Goal: Task Accomplishment & Management: Use online tool/utility

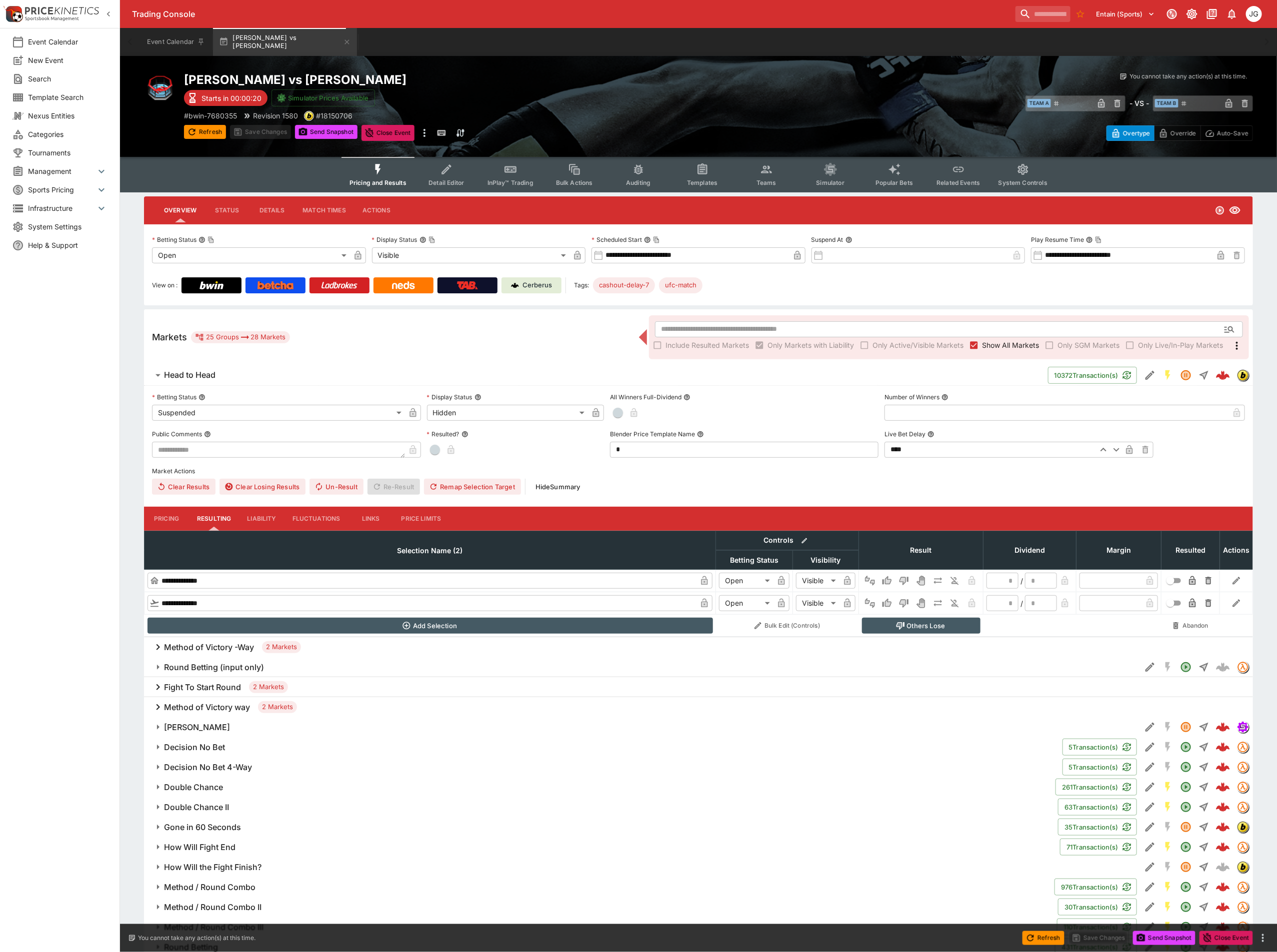
type input "**********"
type input "******"
type input "**********"
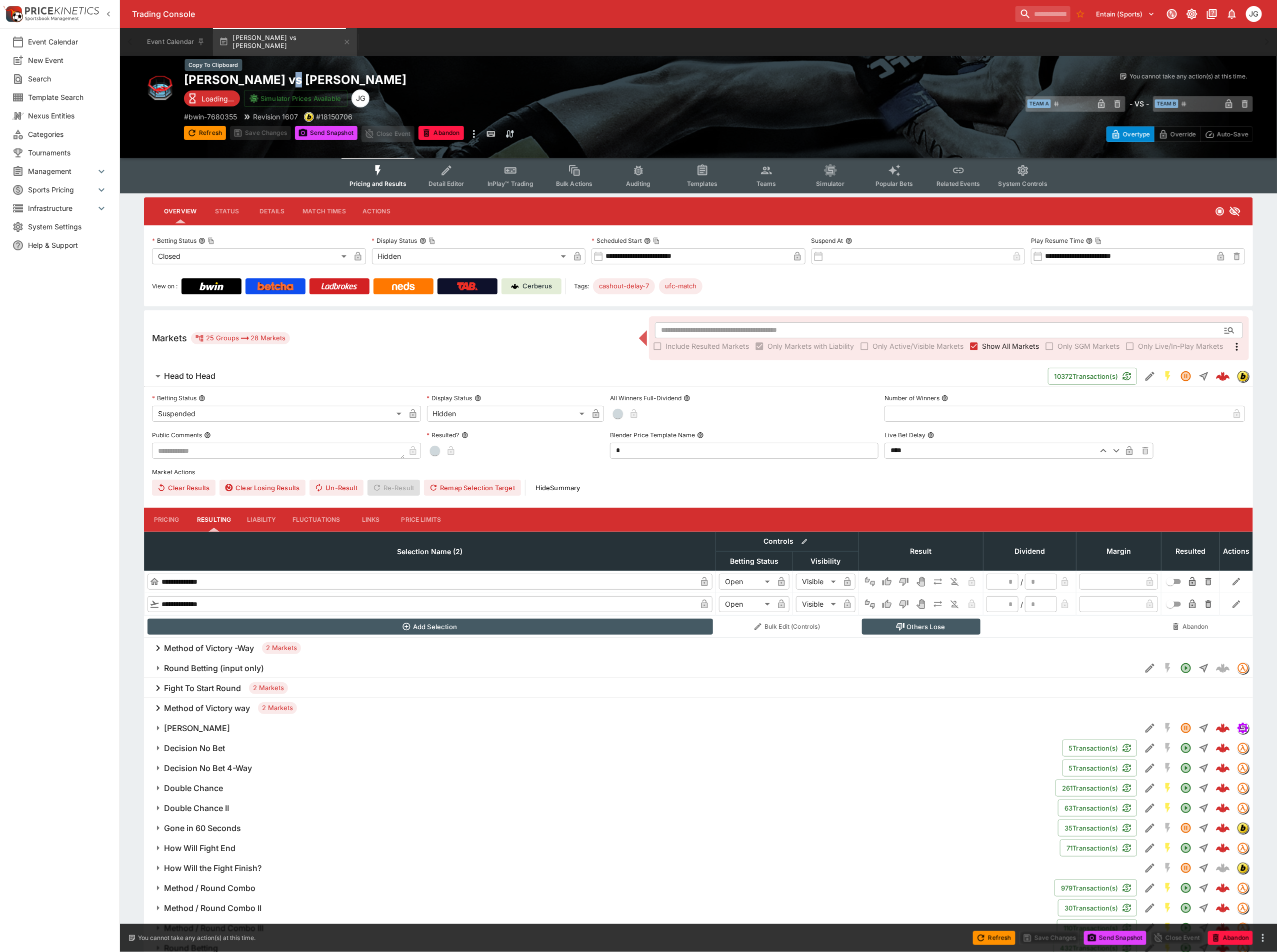
click at [276, 78] on h2 "[PERSON_NAME] vs [PERSON_NAME]" at bounding box center [452, 79] width 535 height 15
type input "*"
type input "*********"
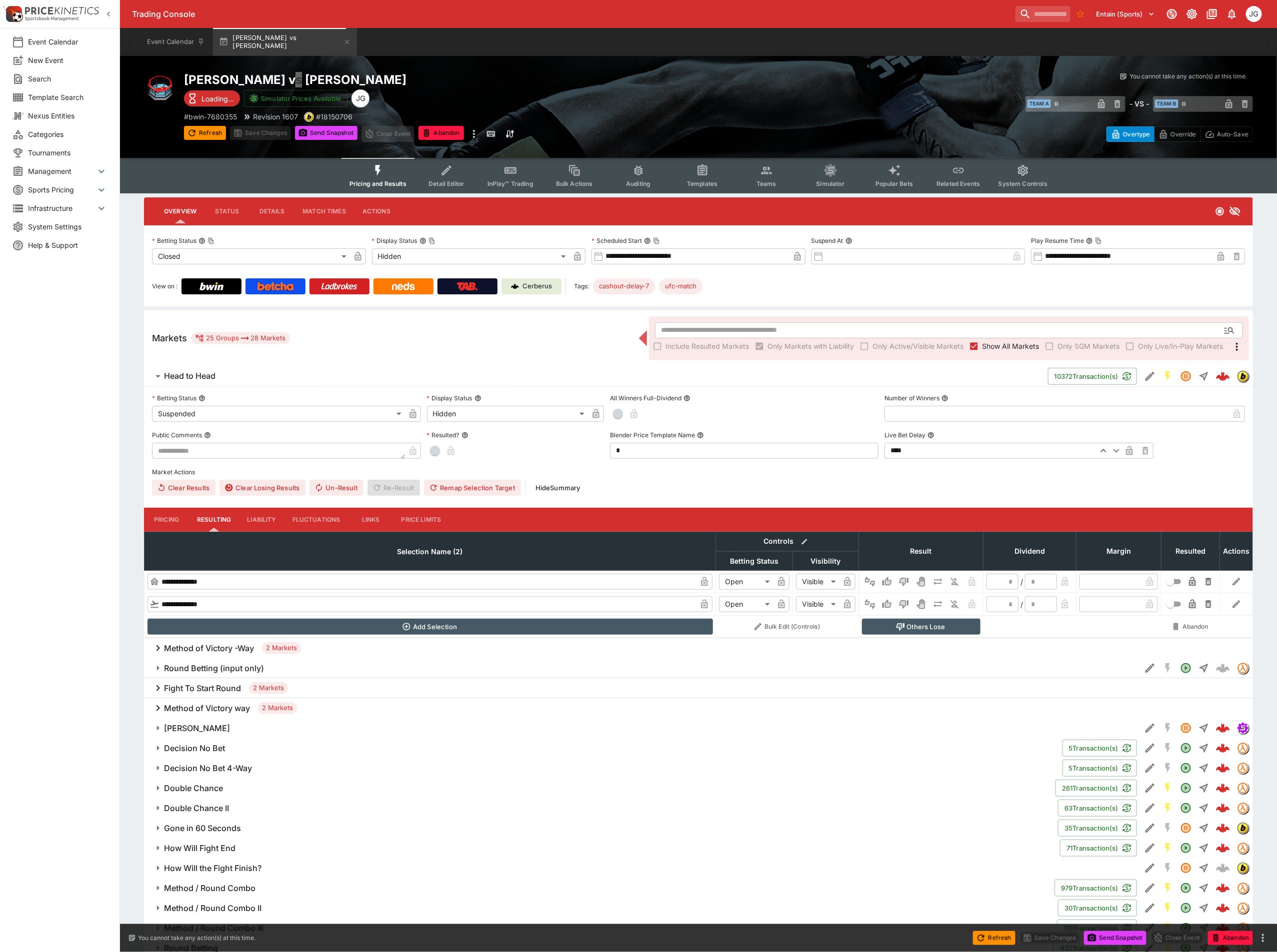
type input "******"
type input "*"
type input "*********"
type input "******"
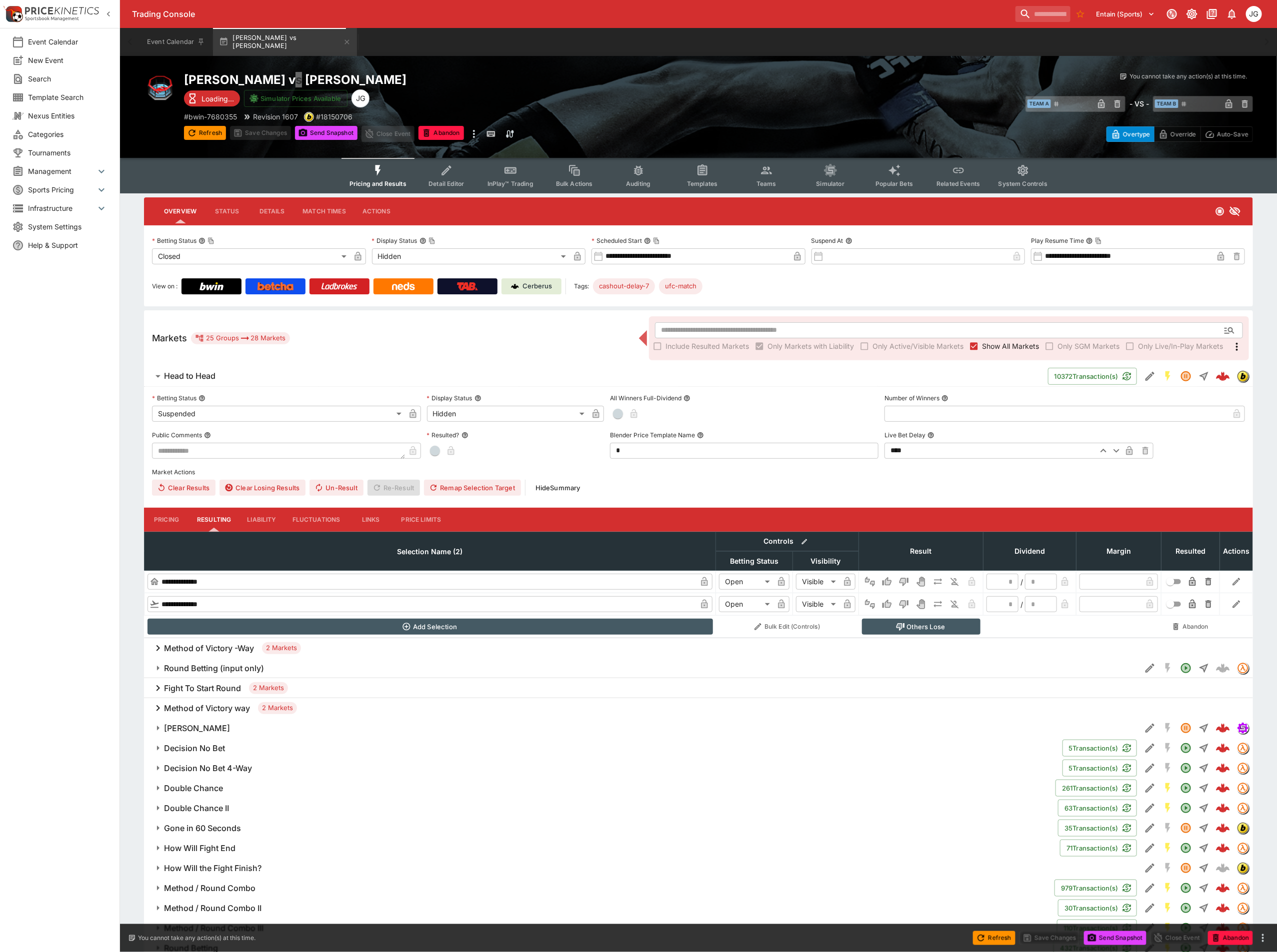
type input "*"
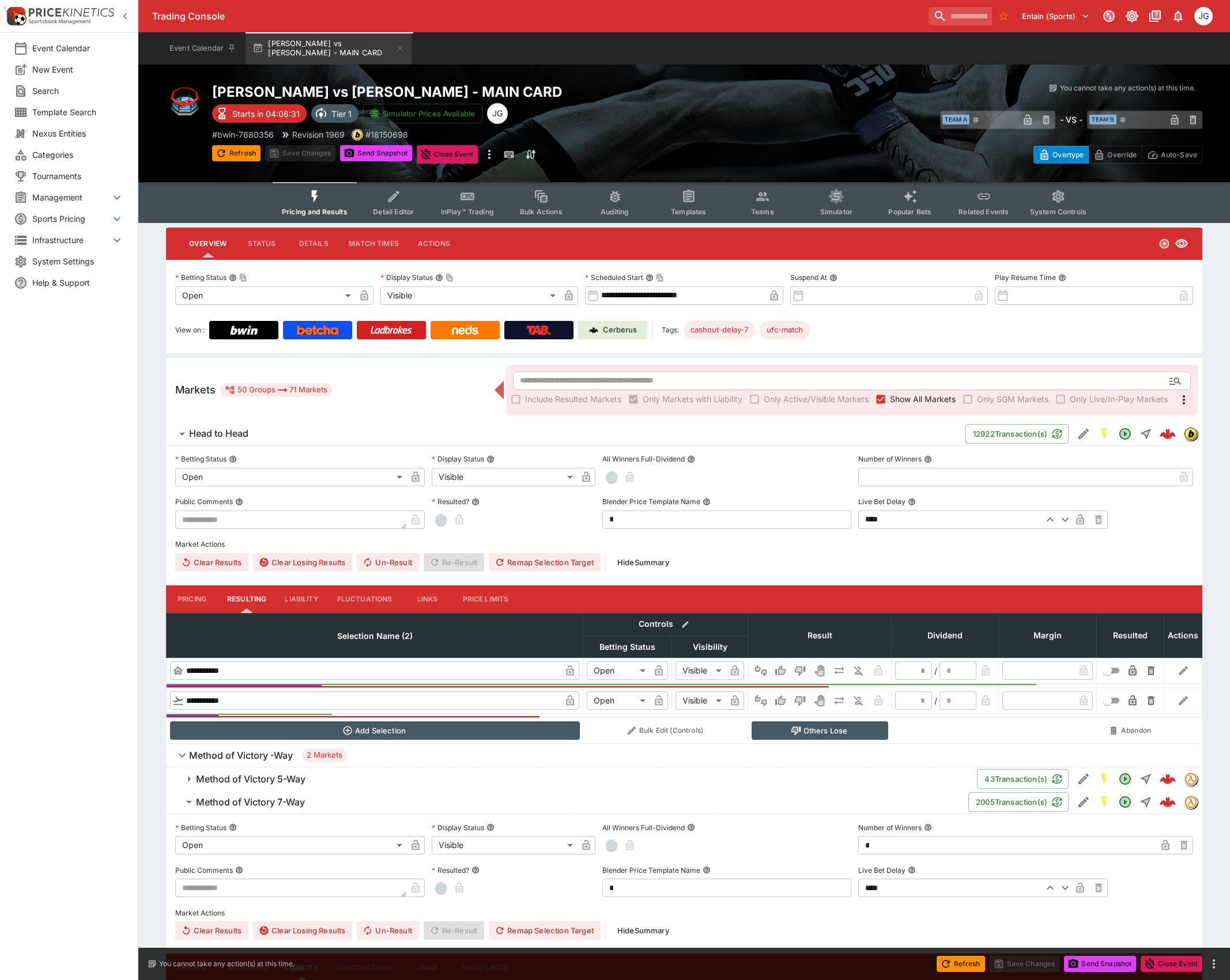
scroll to position [432, 0]
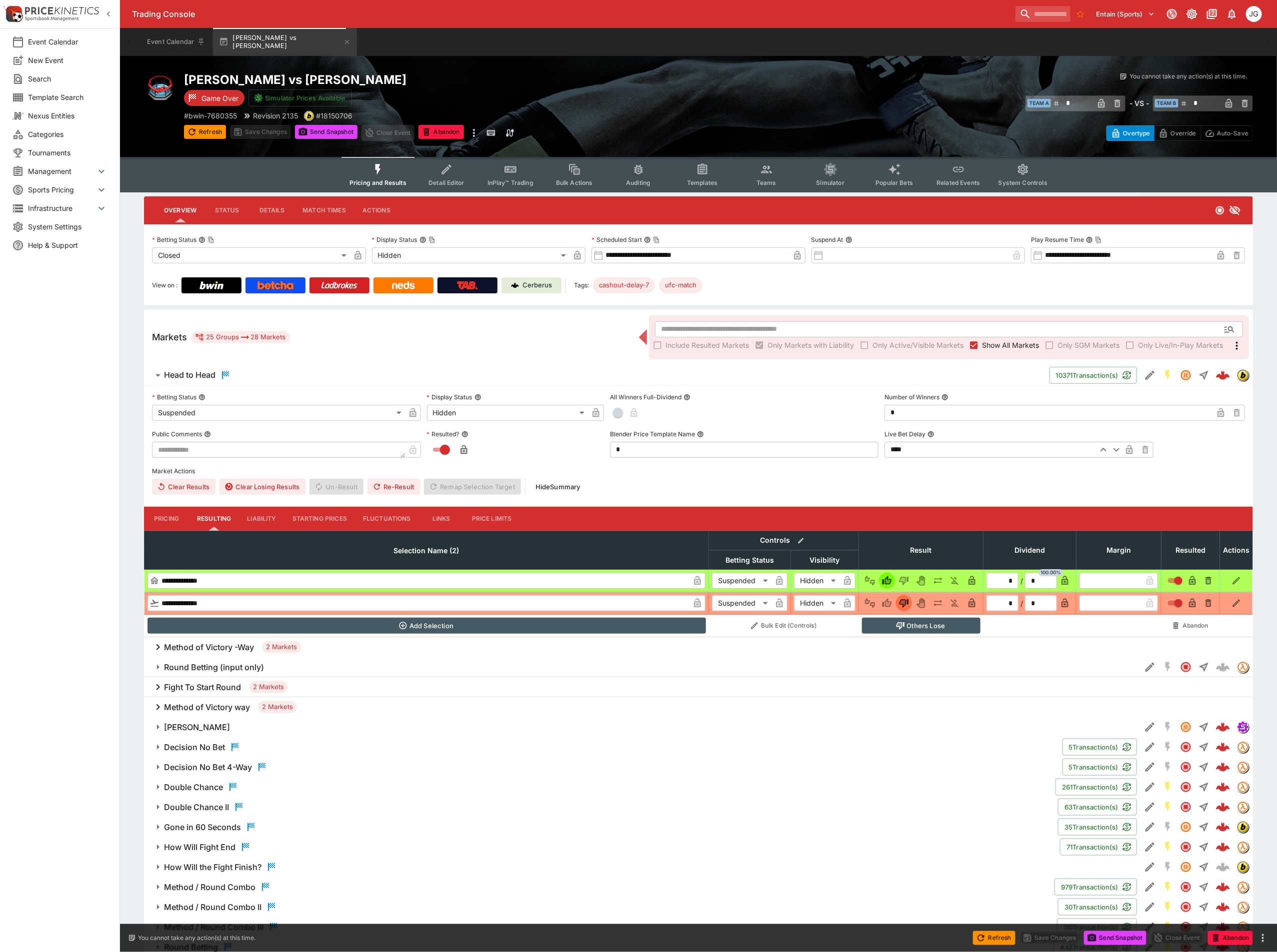
click at [988, 348] on span "Show All Markets" at bounding box center [1011, 345] width 57 height 10
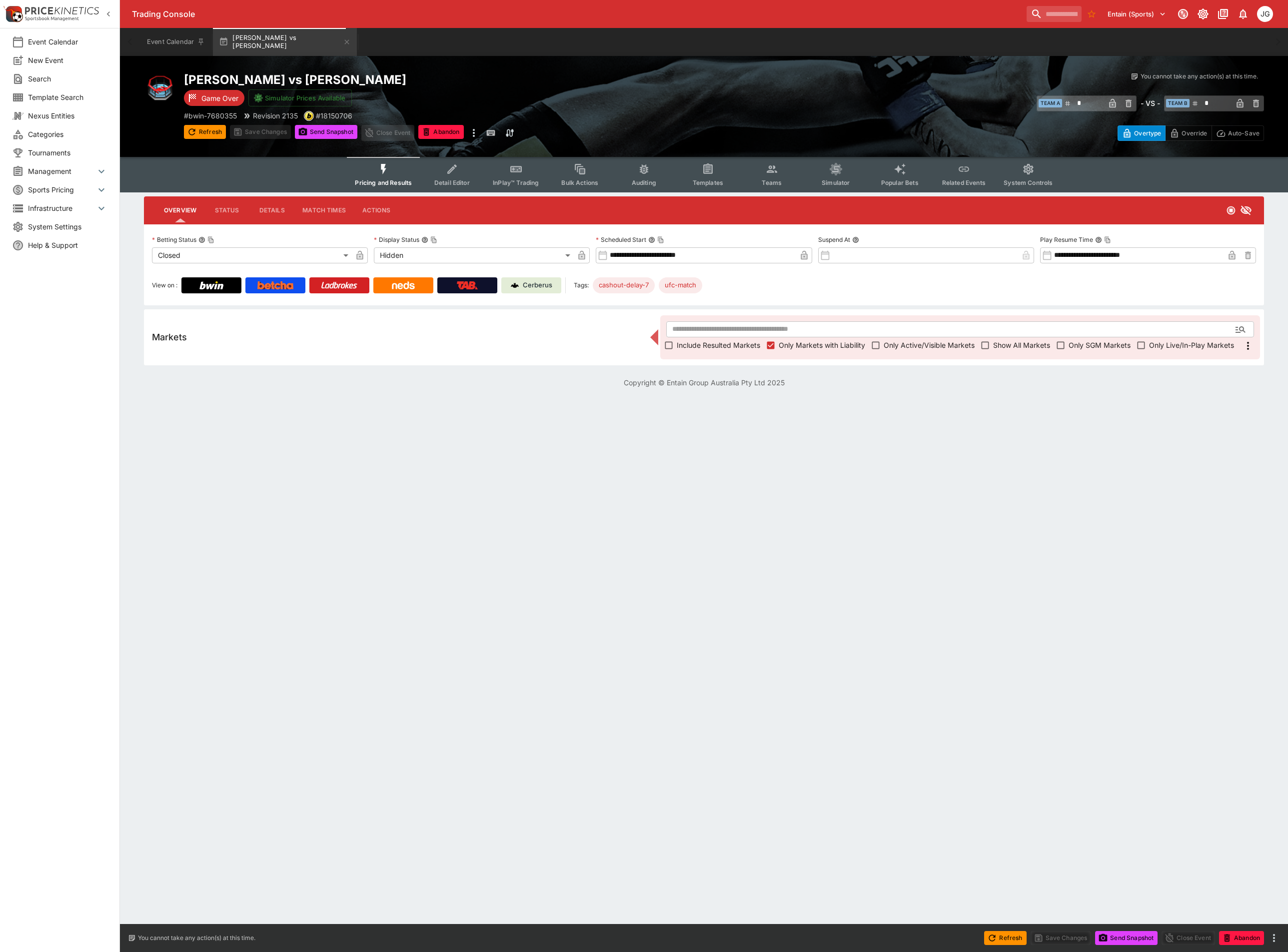
click at [718, 346] on span "Include Resulted Markets" at bounding box center [718, 345] width 84 height 10
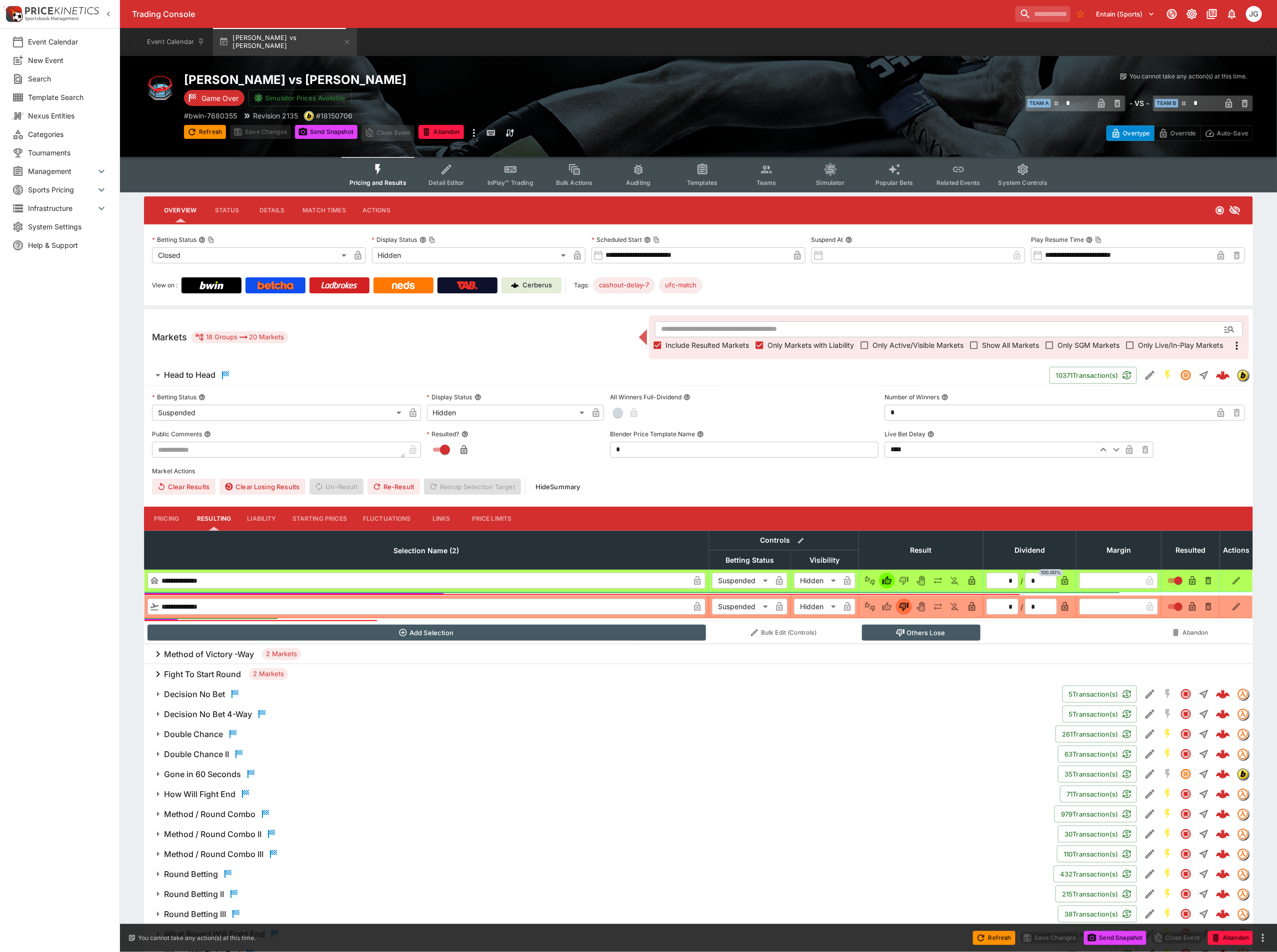
click at [217, 659] on h6 "Method of Victory -Way" at bounding box center [209, 655] width 90 height 10
click at [228, 680] on h6 "Method of Victory 5-Way" at bounding box center [217, 675] width 95 height 10
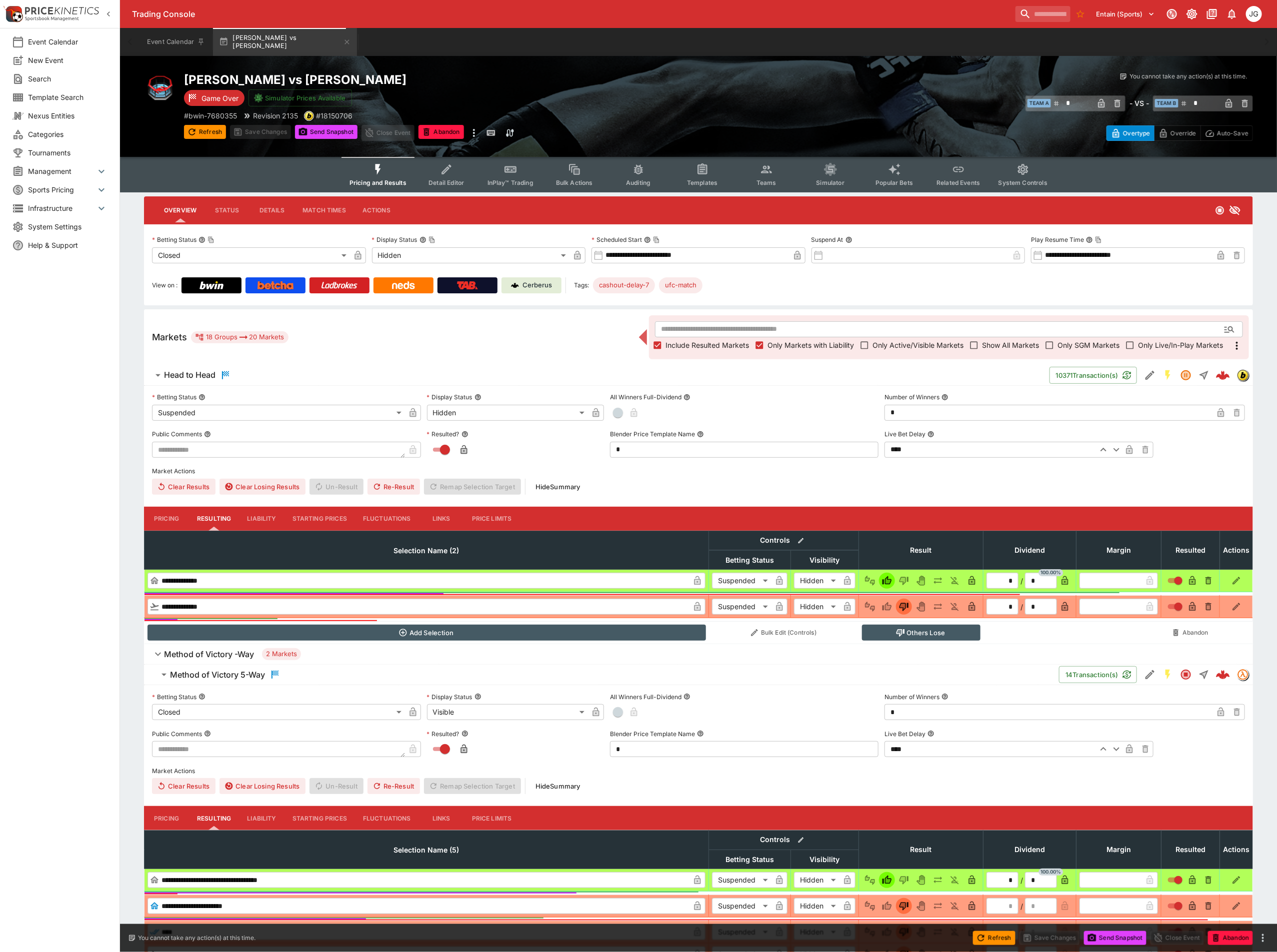
click at [228, 680] on h6 "Method of Victory 5-Way" at bounding box center [217, 675] width 95 height 10
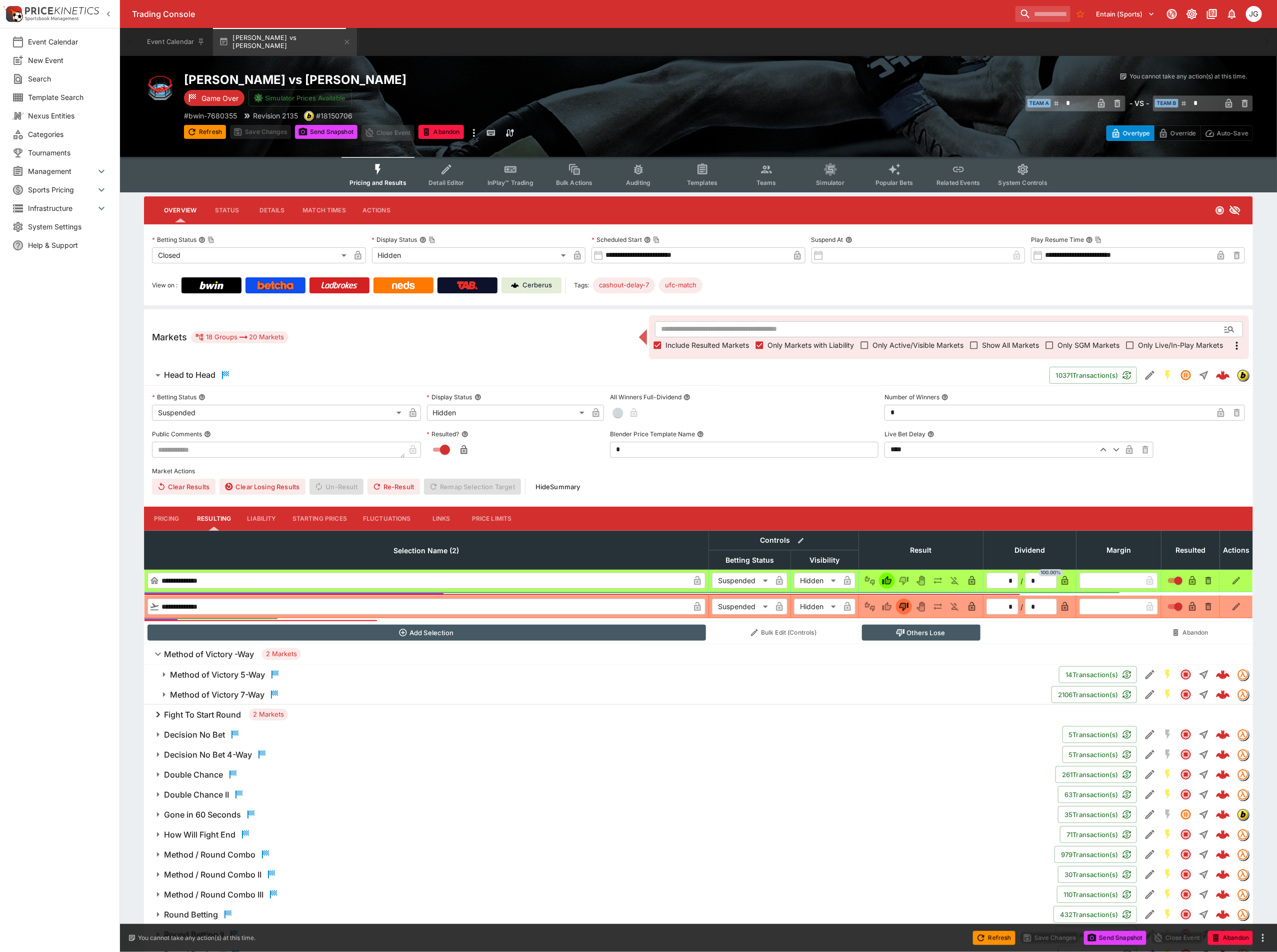
click at [228, 694] on h6 "Method of Victory 7-Way" at bounding box center [217, 695] width 95 height 10
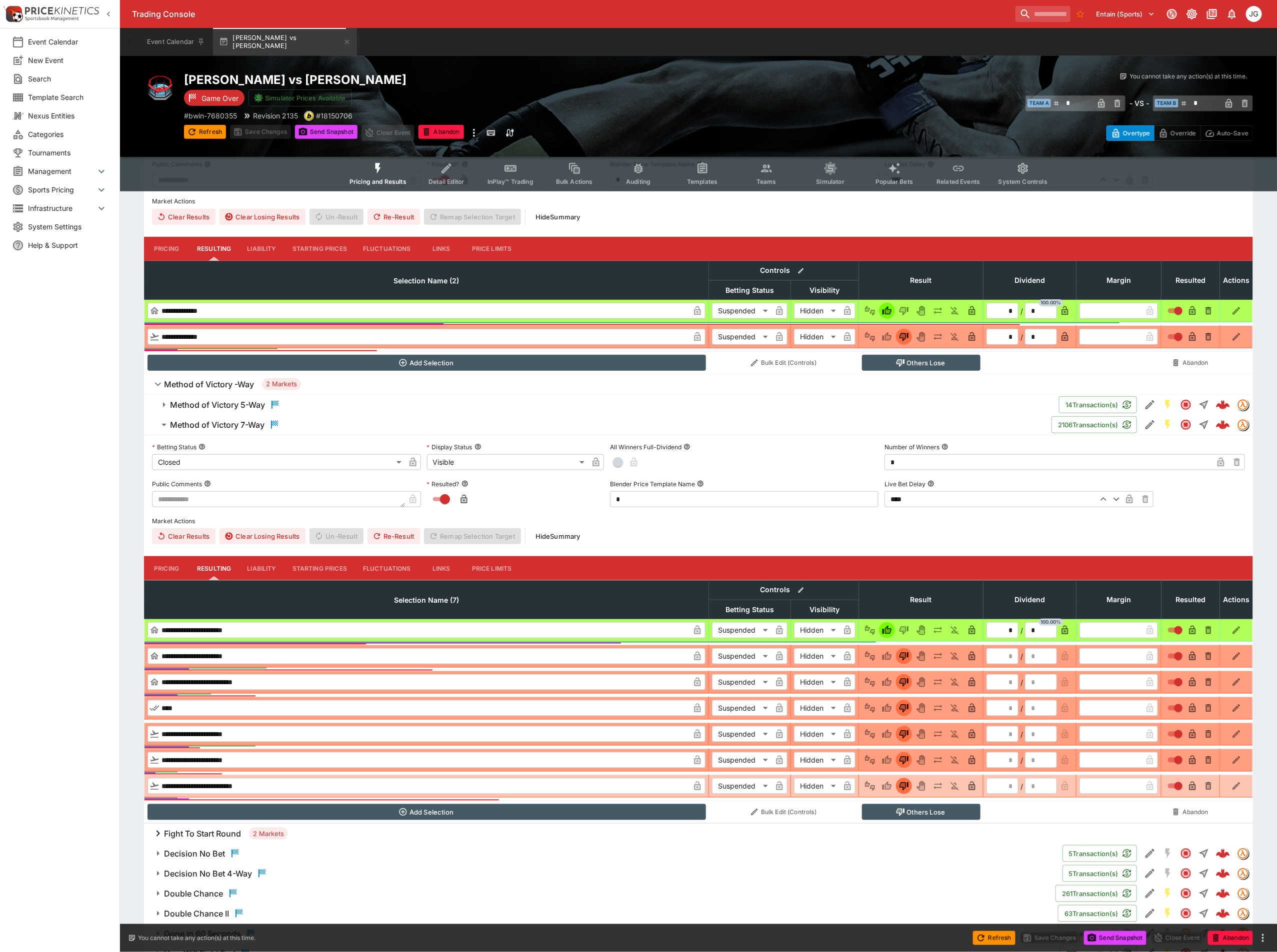
scroll to position [300, 0]
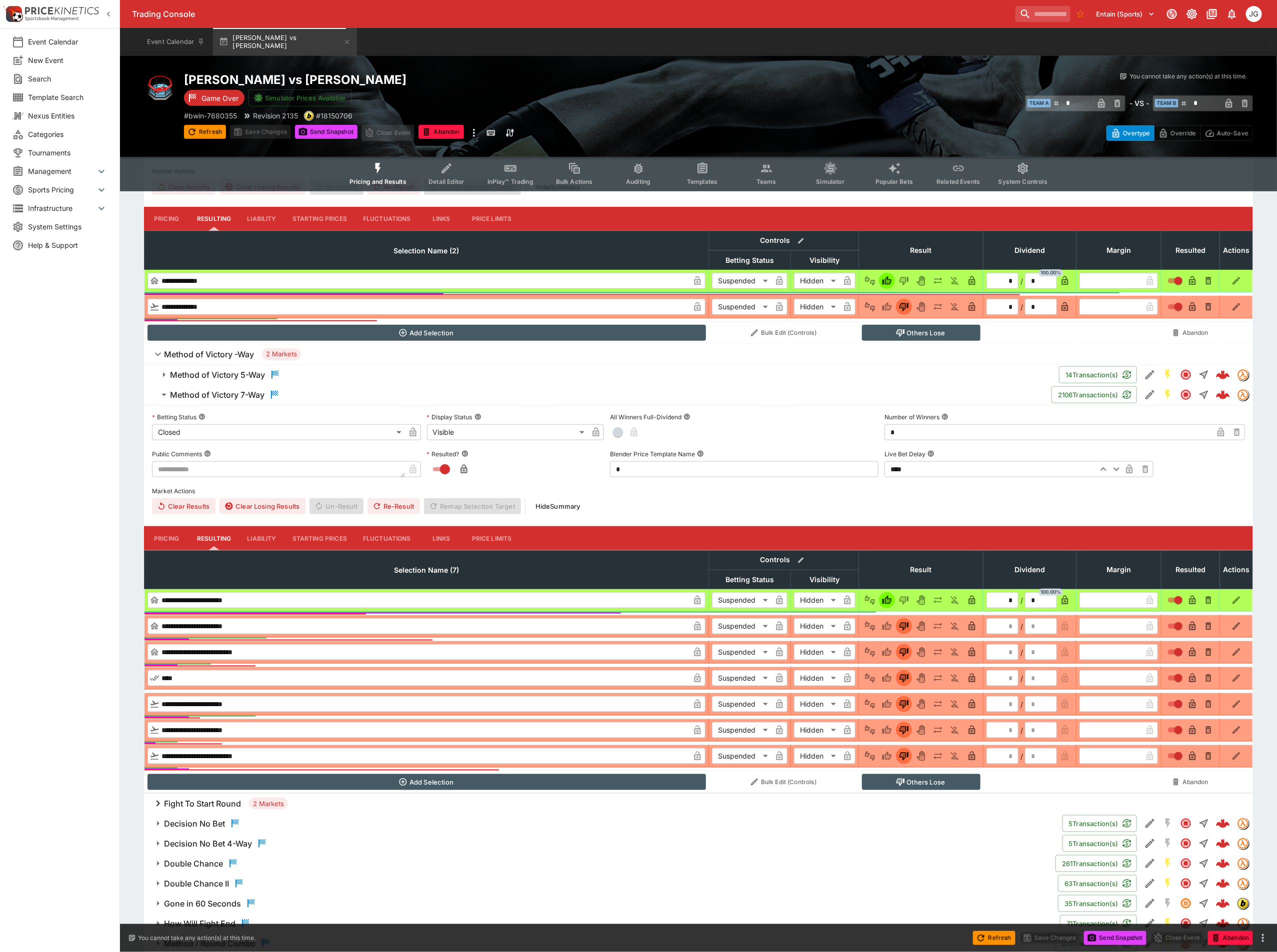
click at [253, 397] on h6 "Method of Victory 7-Way" at bounding box center [217, 395] width 95 height 10
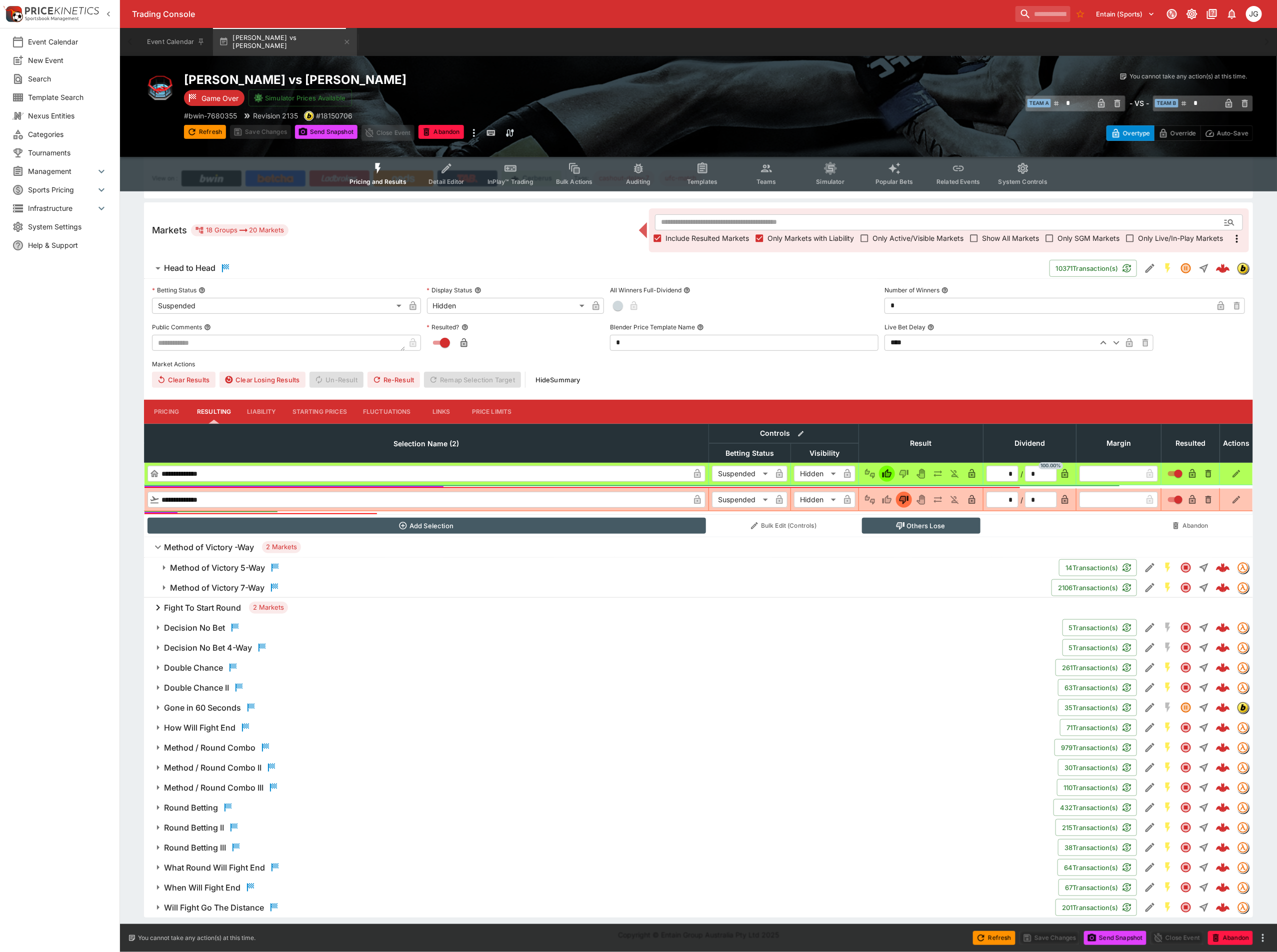
scroll to position [109, 0]
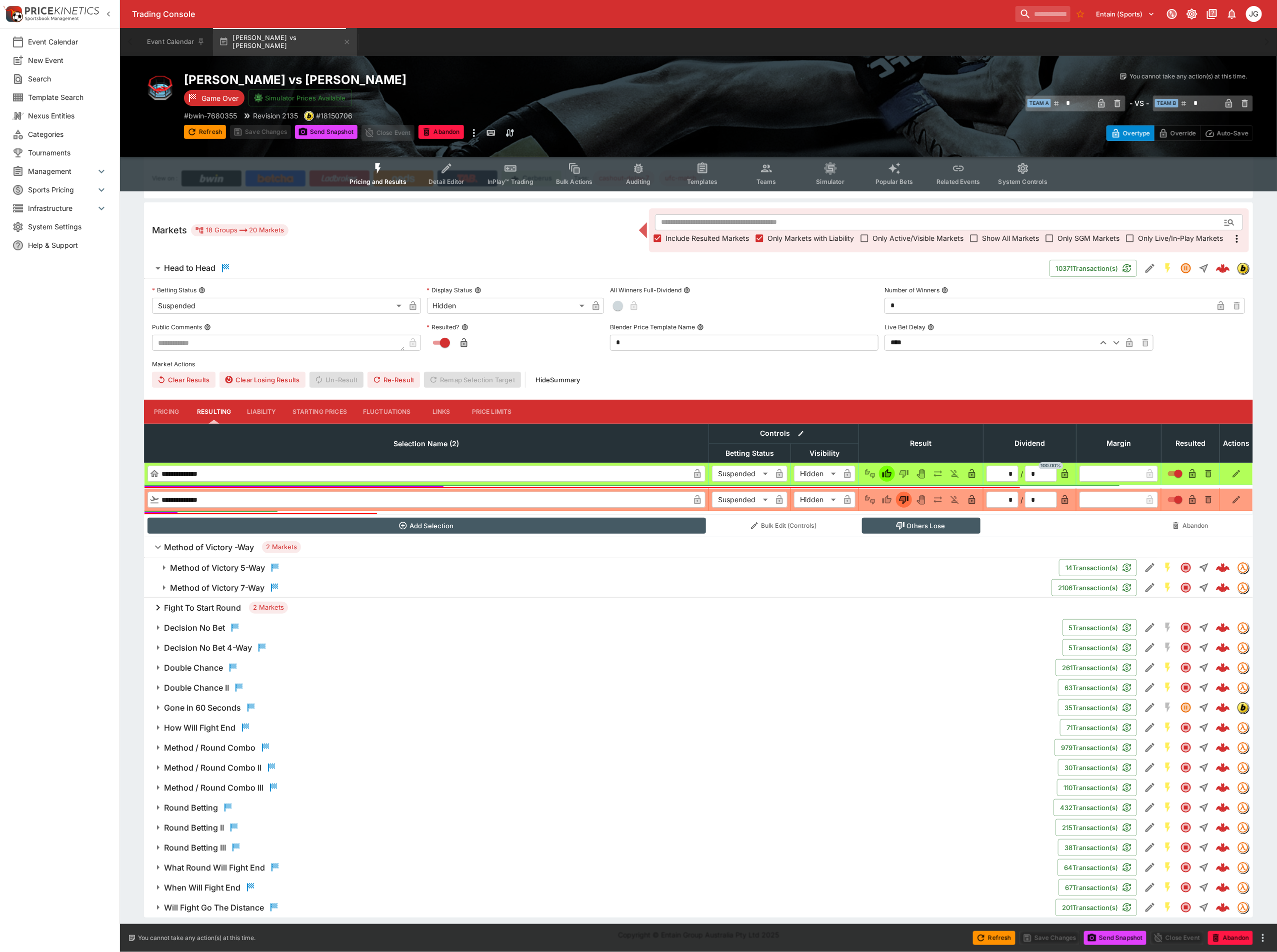
click at [213, 686] on h6 "Double Chance II" at bounding box center [196, 688] width 65 height 10
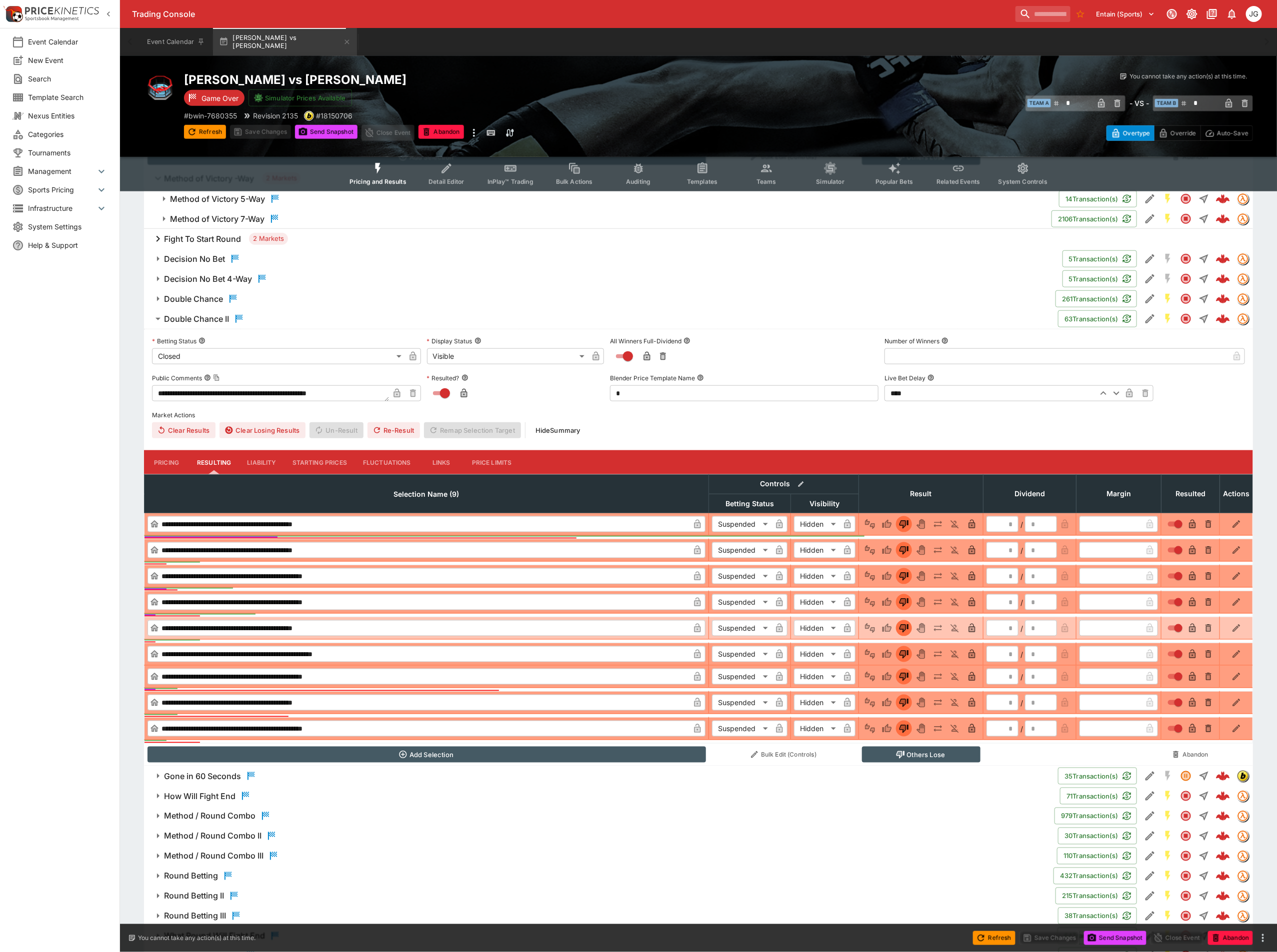
scroll to position [402, 0]
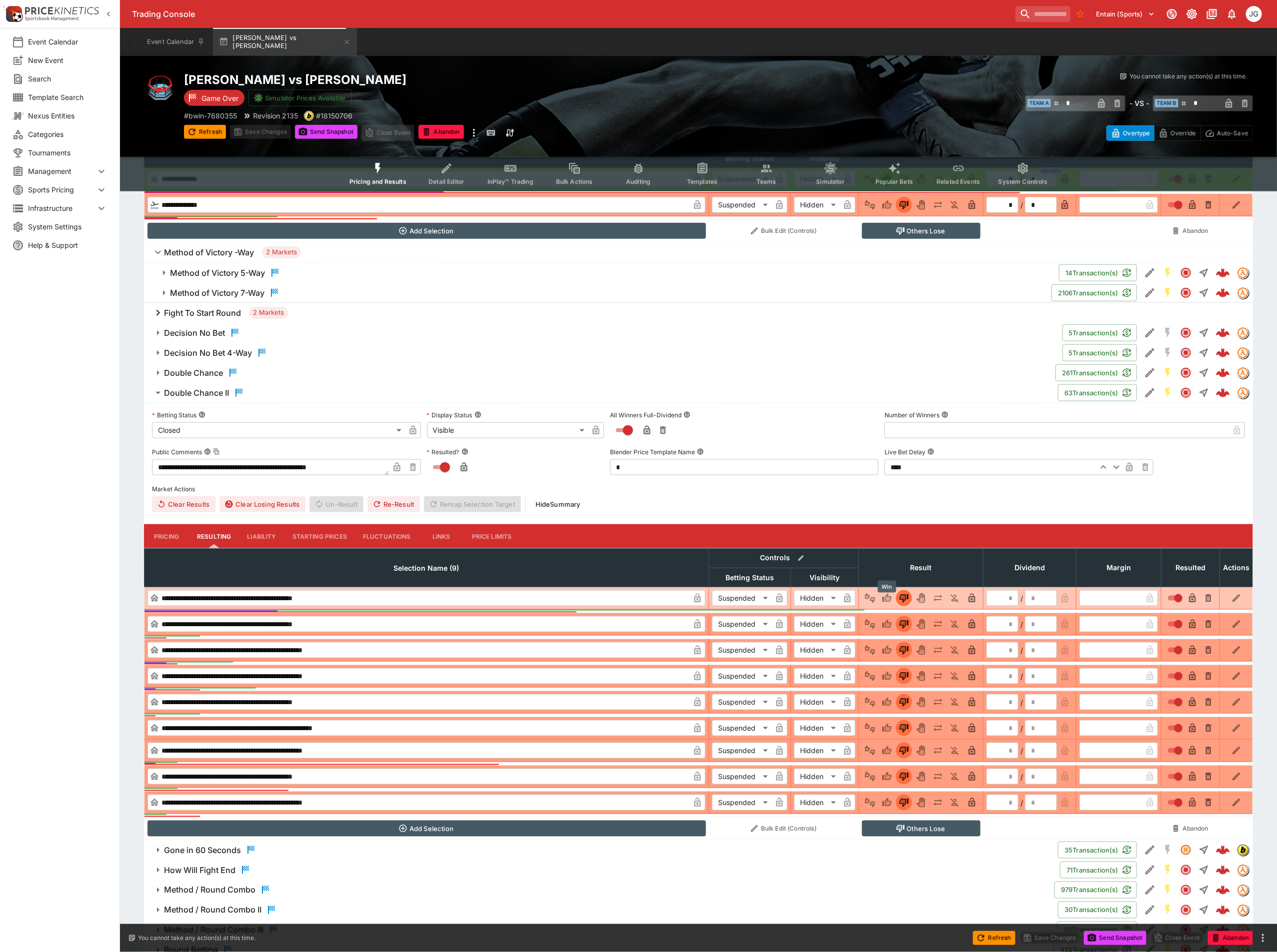
click at [884, 597] on icon "Win" at bounding box center [887, 598] width 10 height 10
type input "*"
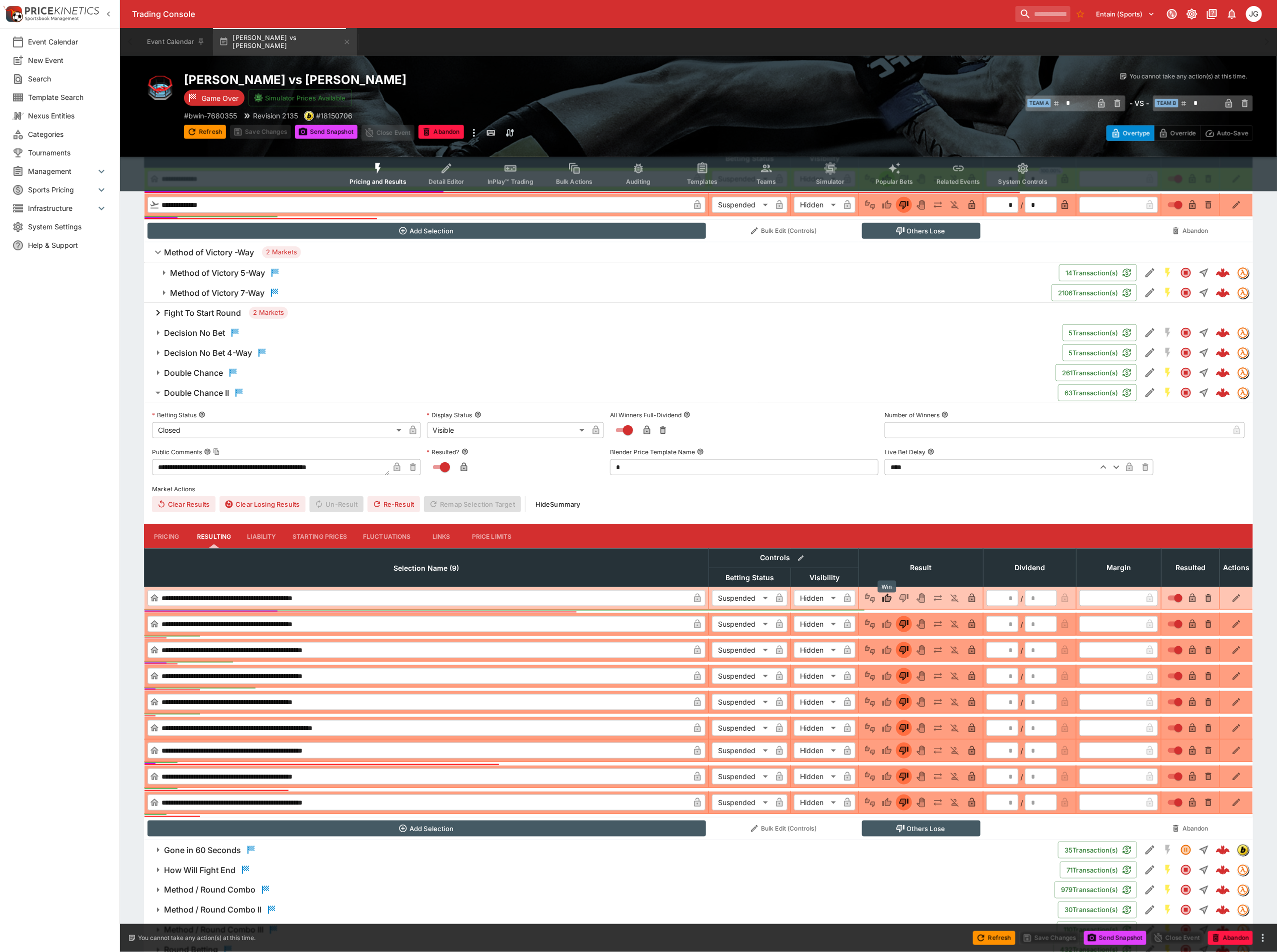
type input "*"
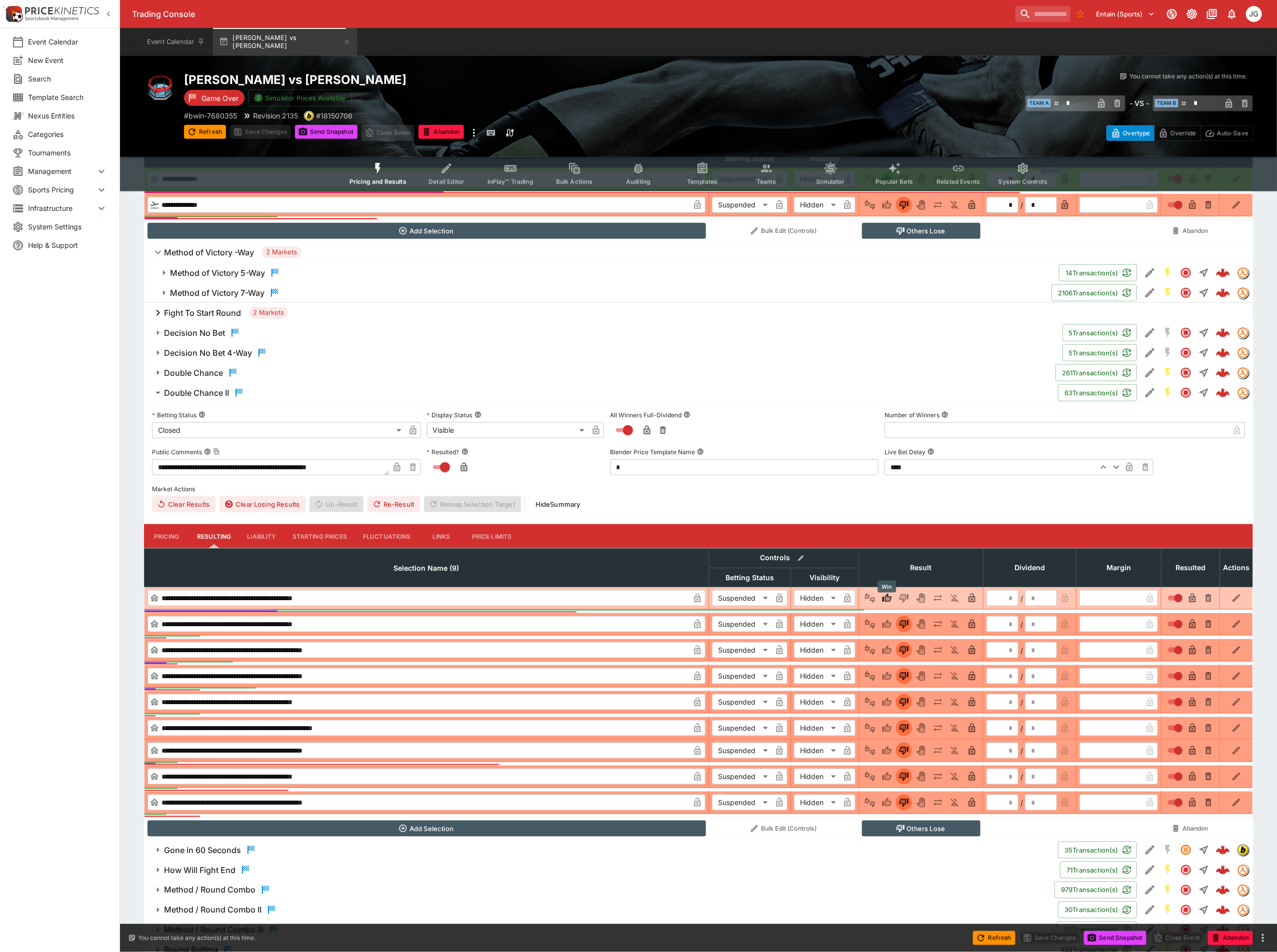
type input "*"
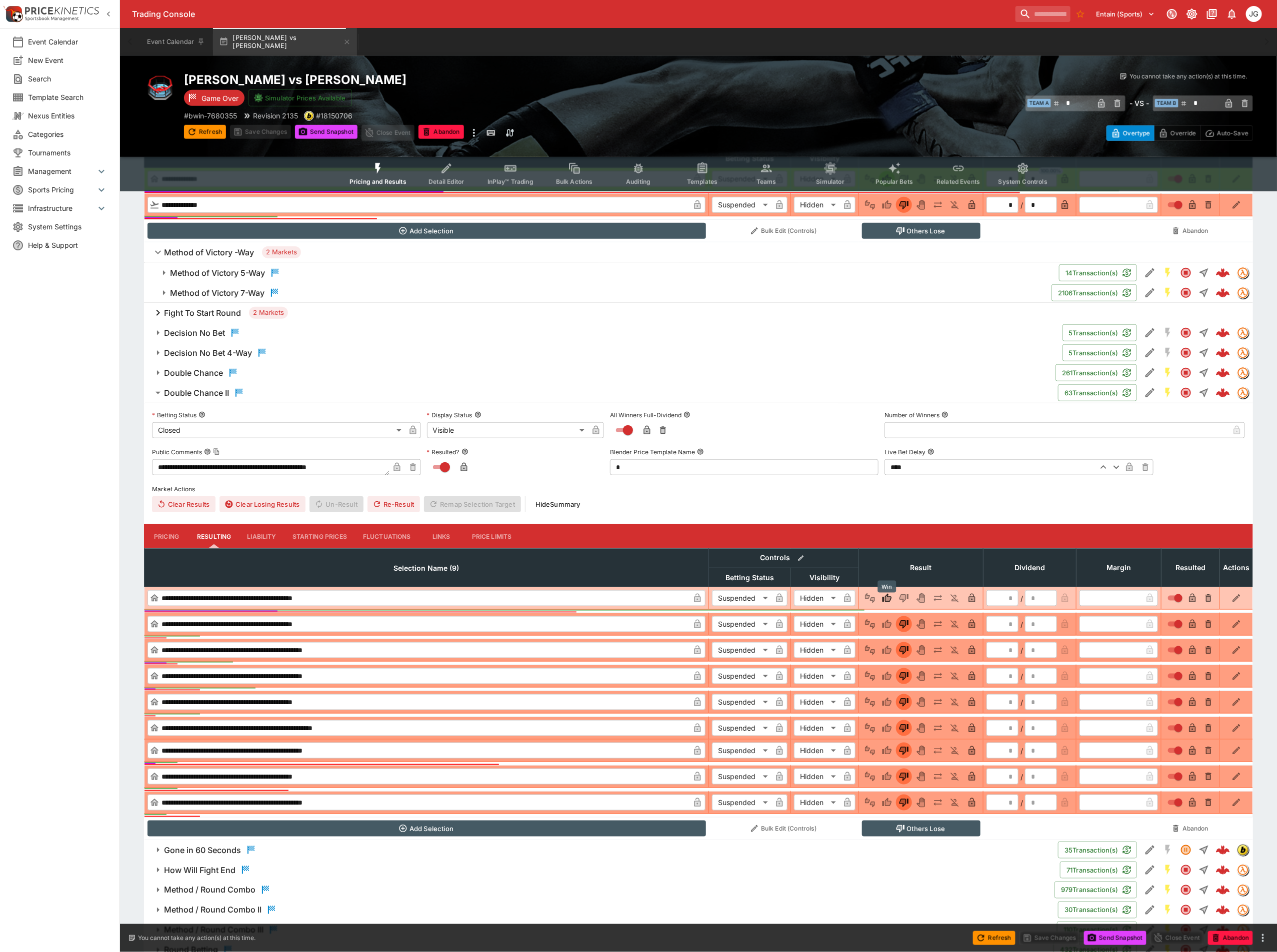
type input "*"
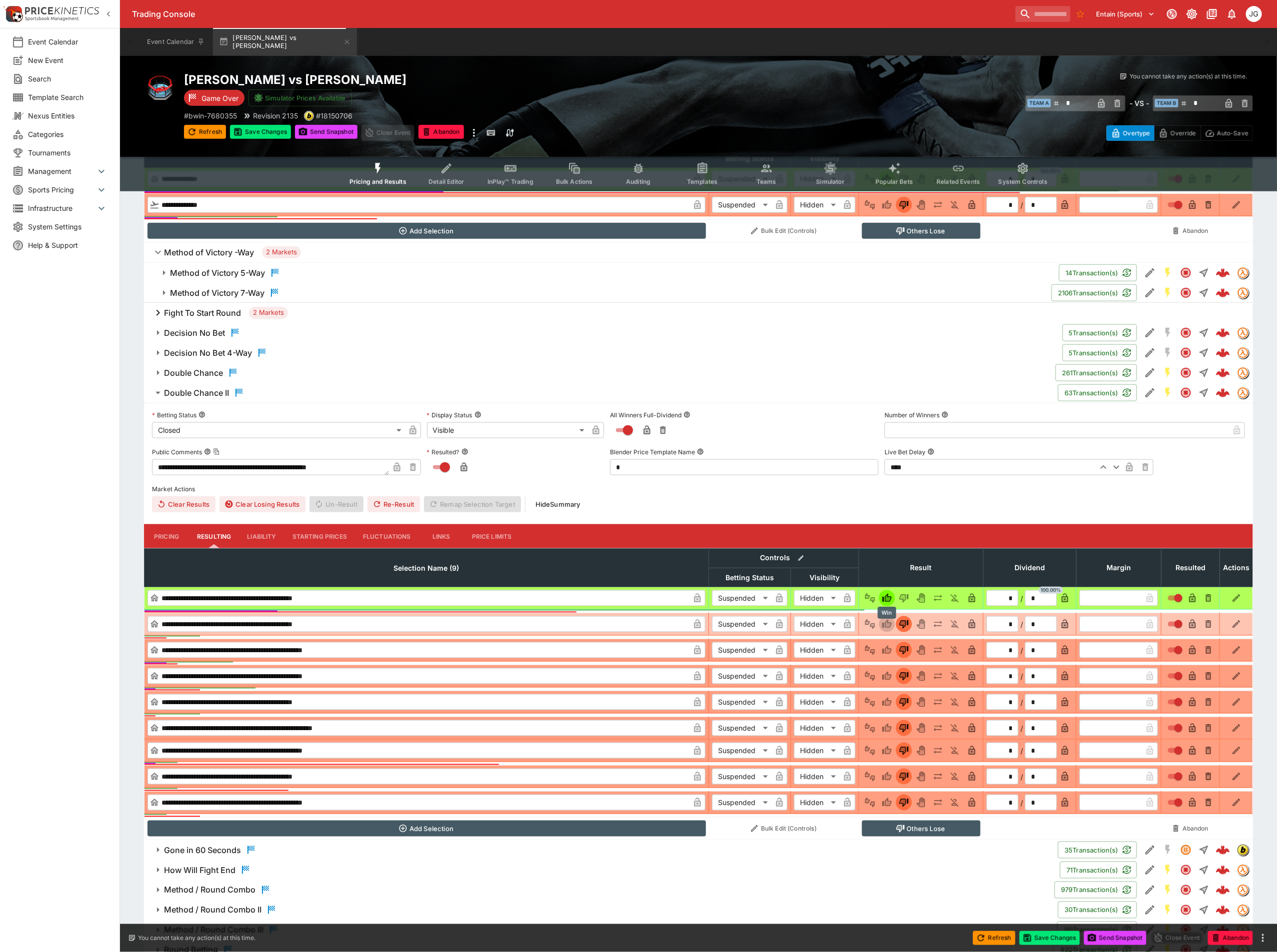
click at [883, 629] on icon "Win" at bounding box center [887, 625] width 10 height 10
type input "*"
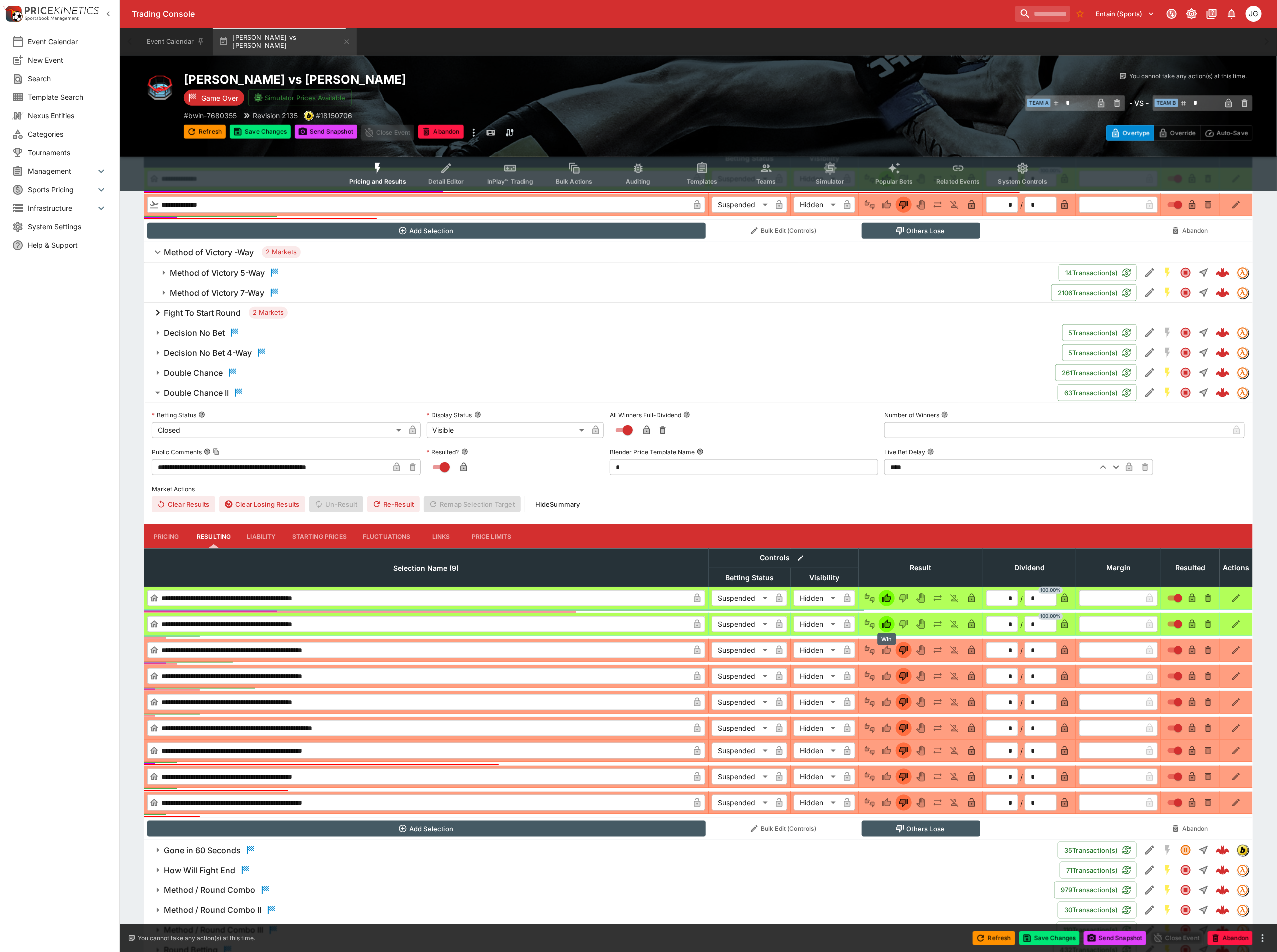
click at [890, 640] on div "Win" at bounding box center [887, 639] width 18 height 12
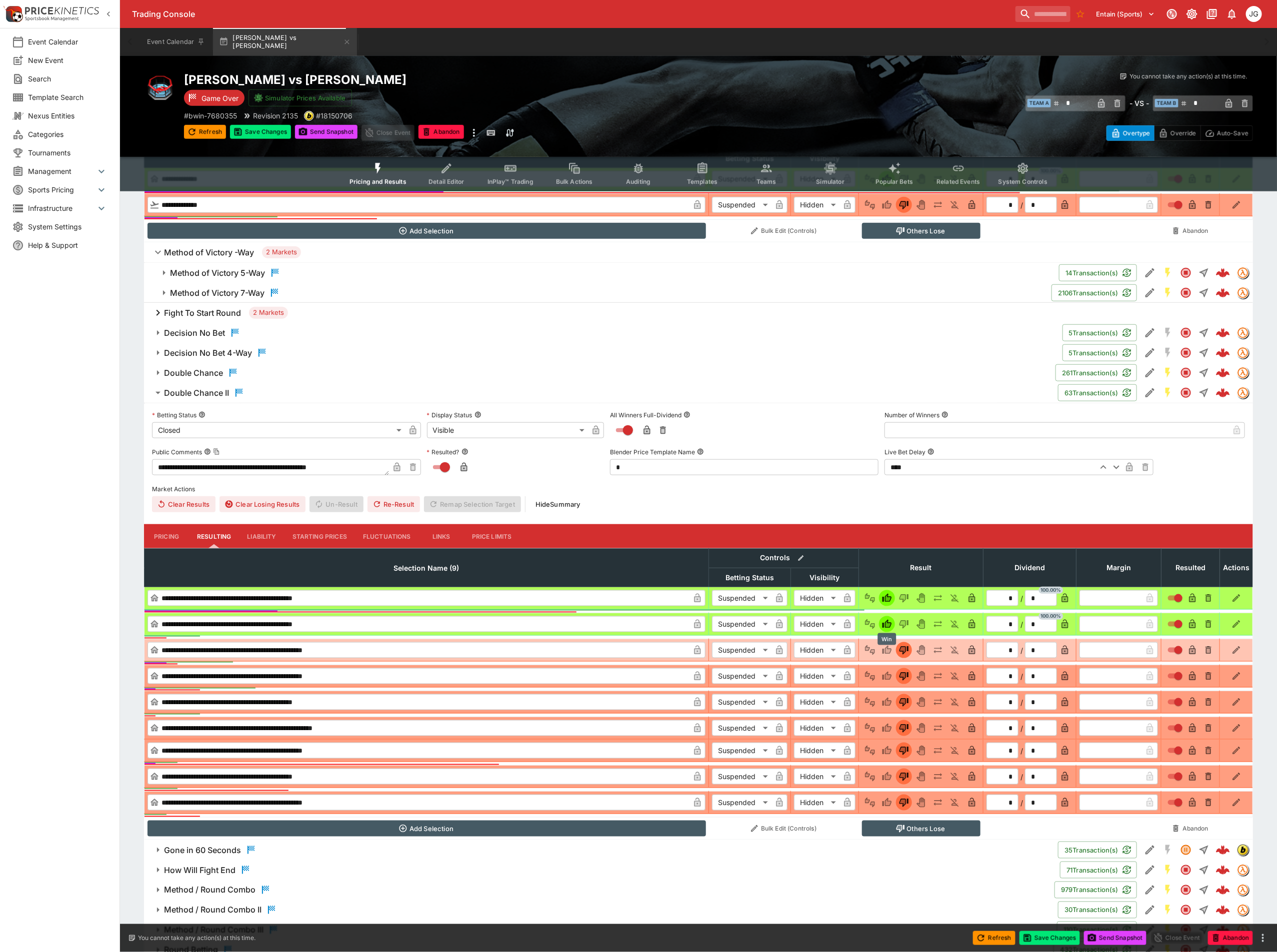
click at [891, 651] on icon "Win" at bounding box center [887, 650] width 10 height 10
type input "*"
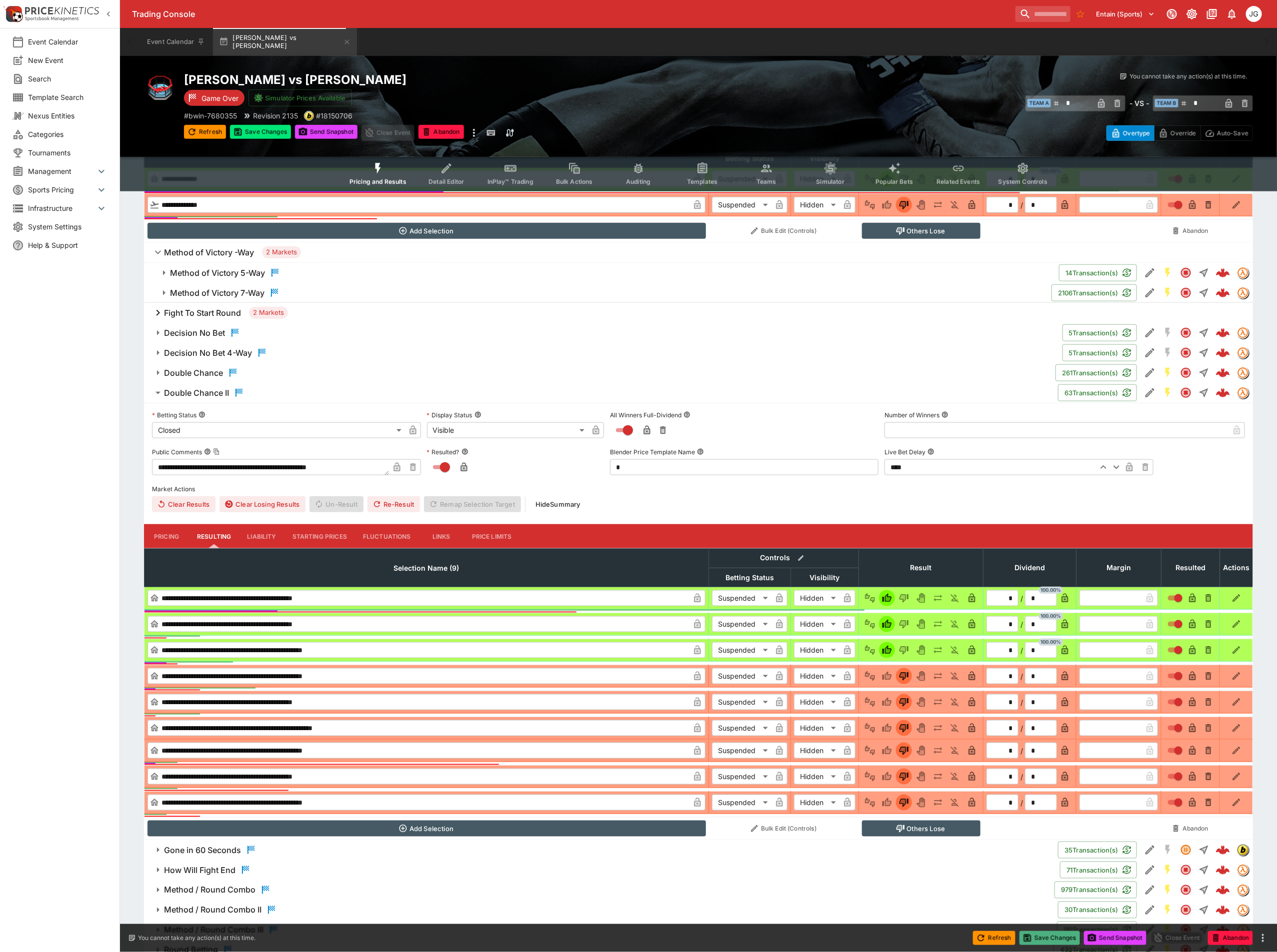
click at [1056, 942] on button "Save Changes" at bounding box center [1050, 938] width 61 height 14
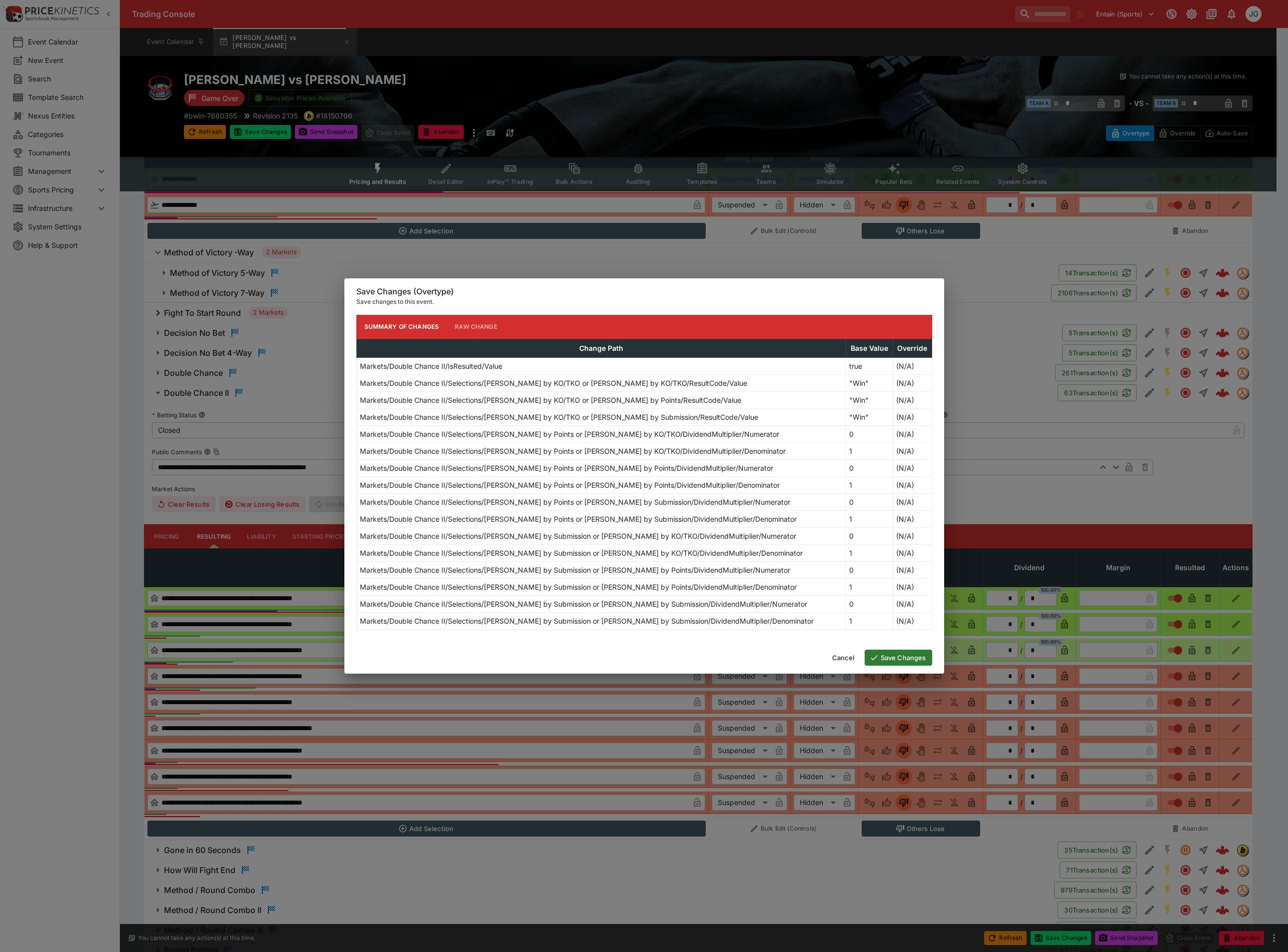
click at [898, 659] on button "Save Changes" at bounding box center [898, 658] width 68 height 16
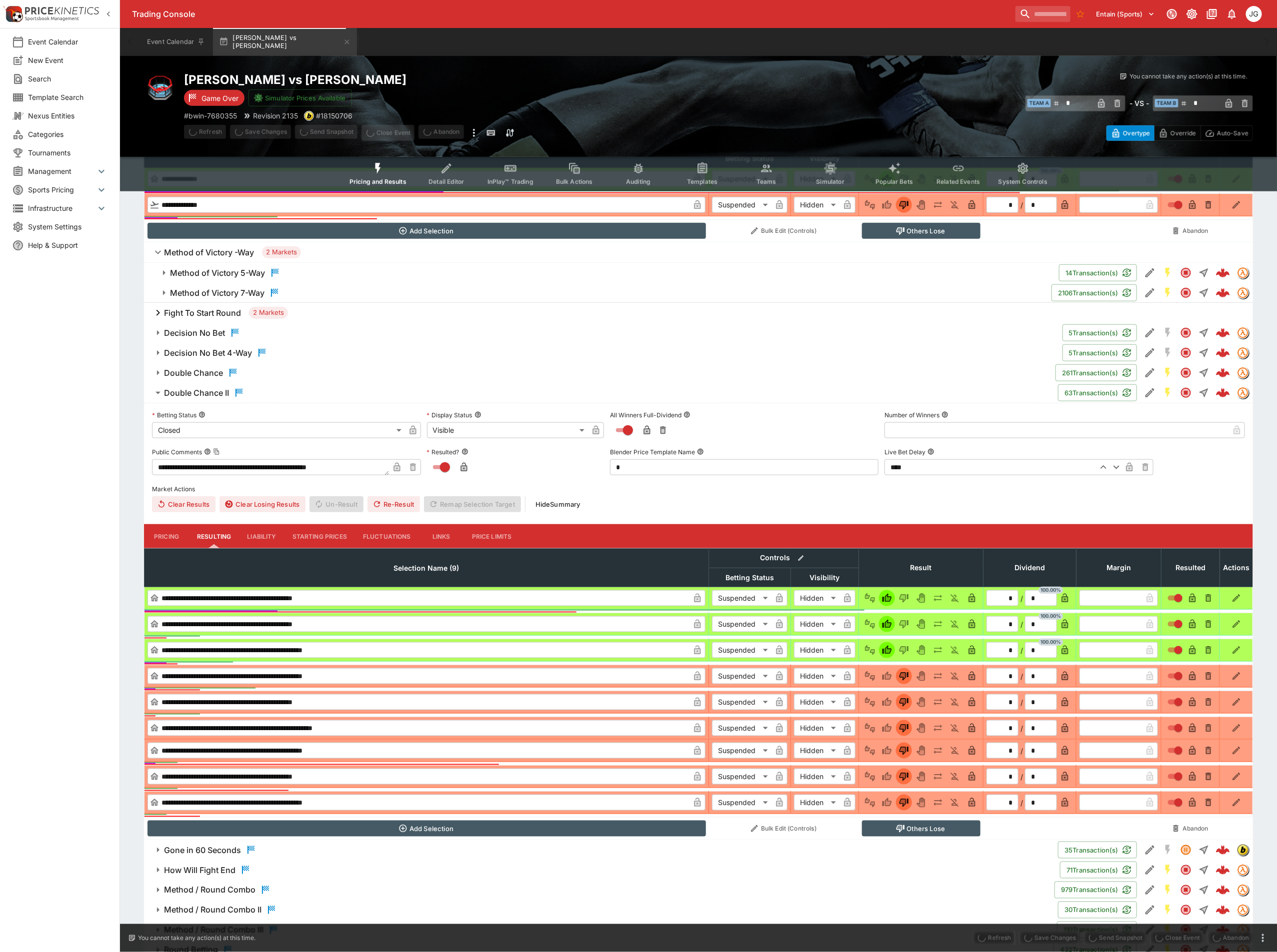
type input "*"
click at [391, 506] on button "Re-Result" at bounding box center [394, 504] width 53 height 16
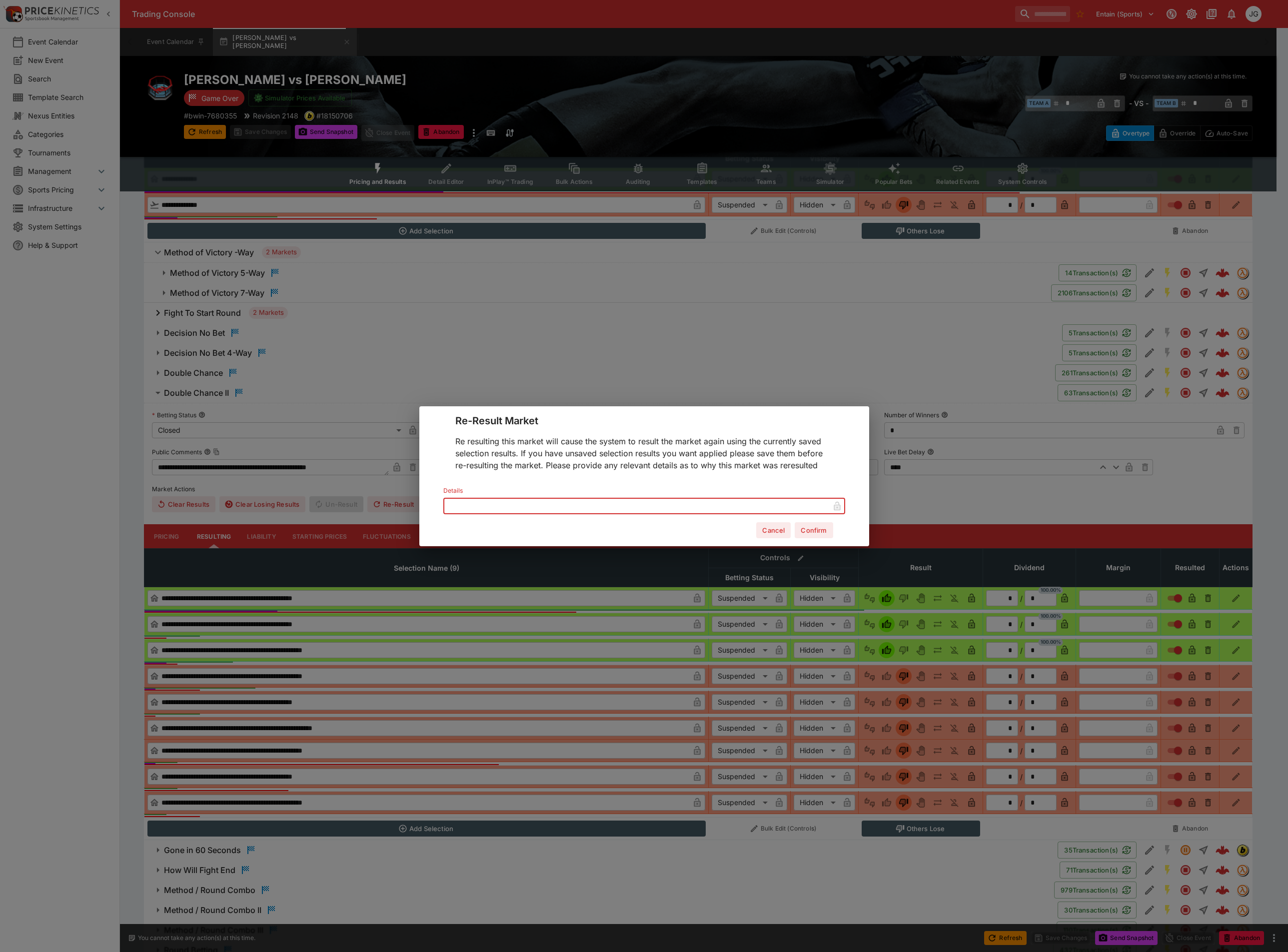
click at [545, 504] on input "text" at bounding box center [636, 506] width 386 height 16
type input "**********"
click at [814, 531] on button "Confirm" at bounding box center [814, 531] width 38 height 16
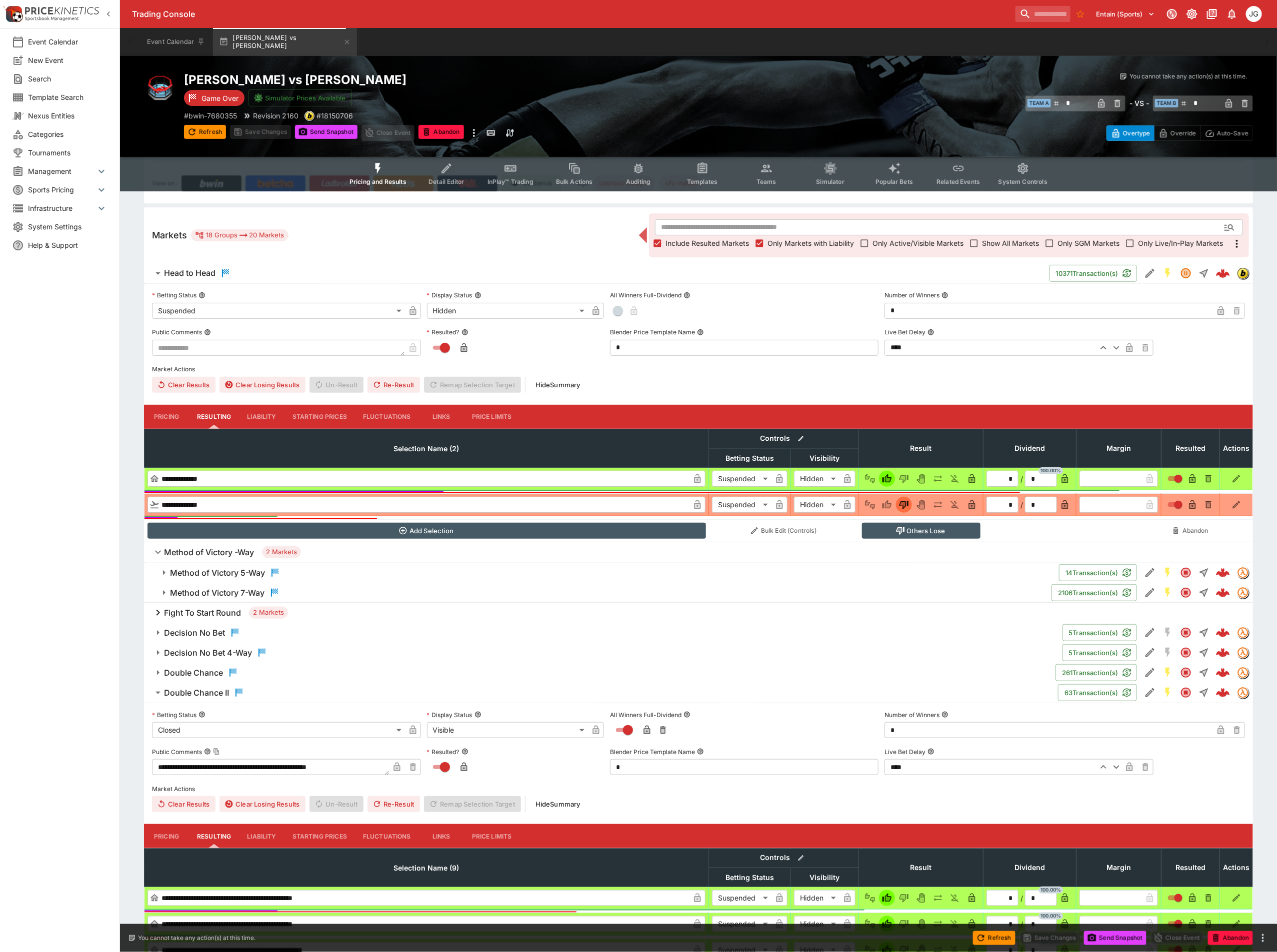
scroll to position [0, 0]
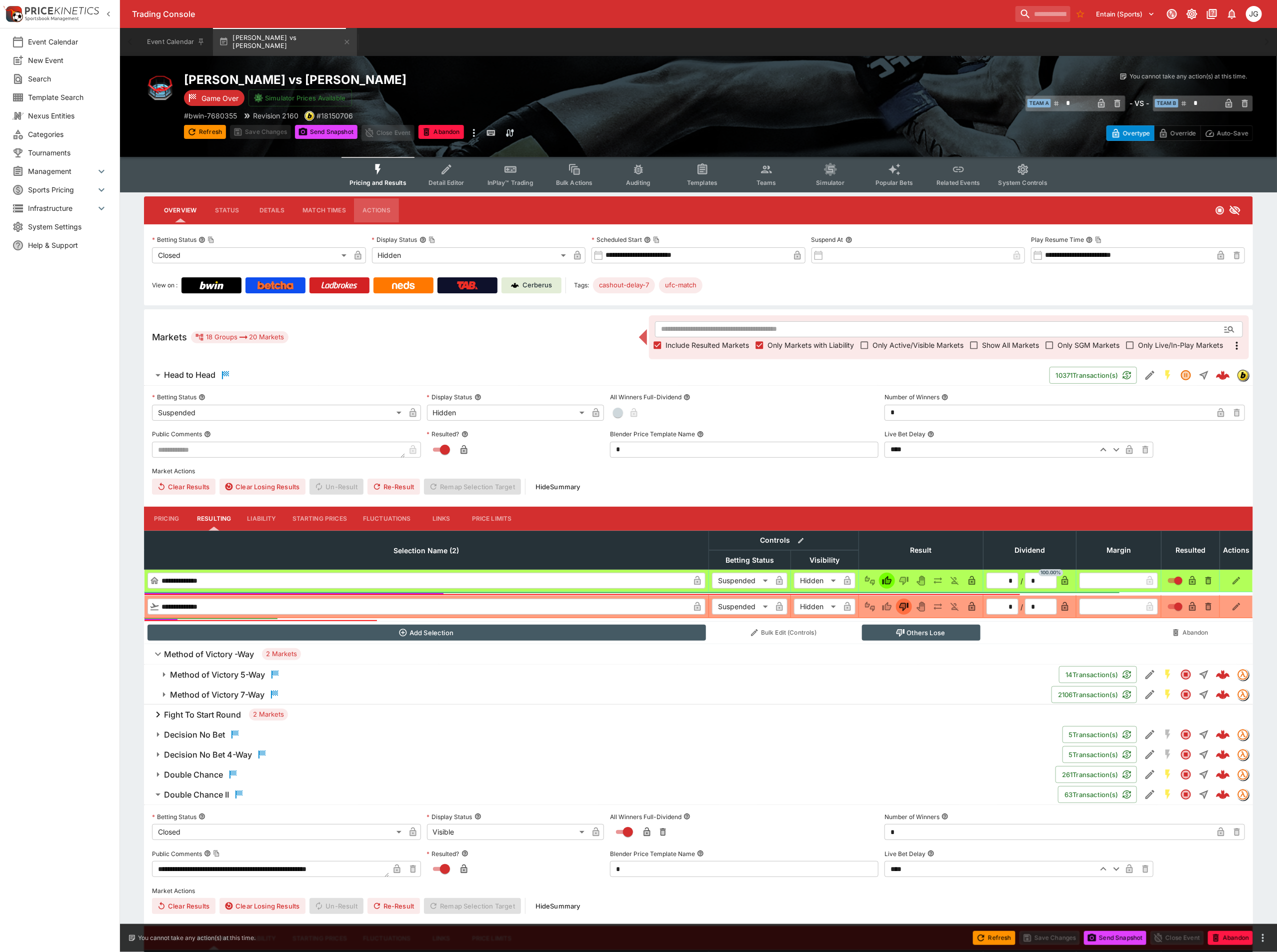
click at [372, 208] on button "Actions" at bounding box center [376, 210] width 45 height 24
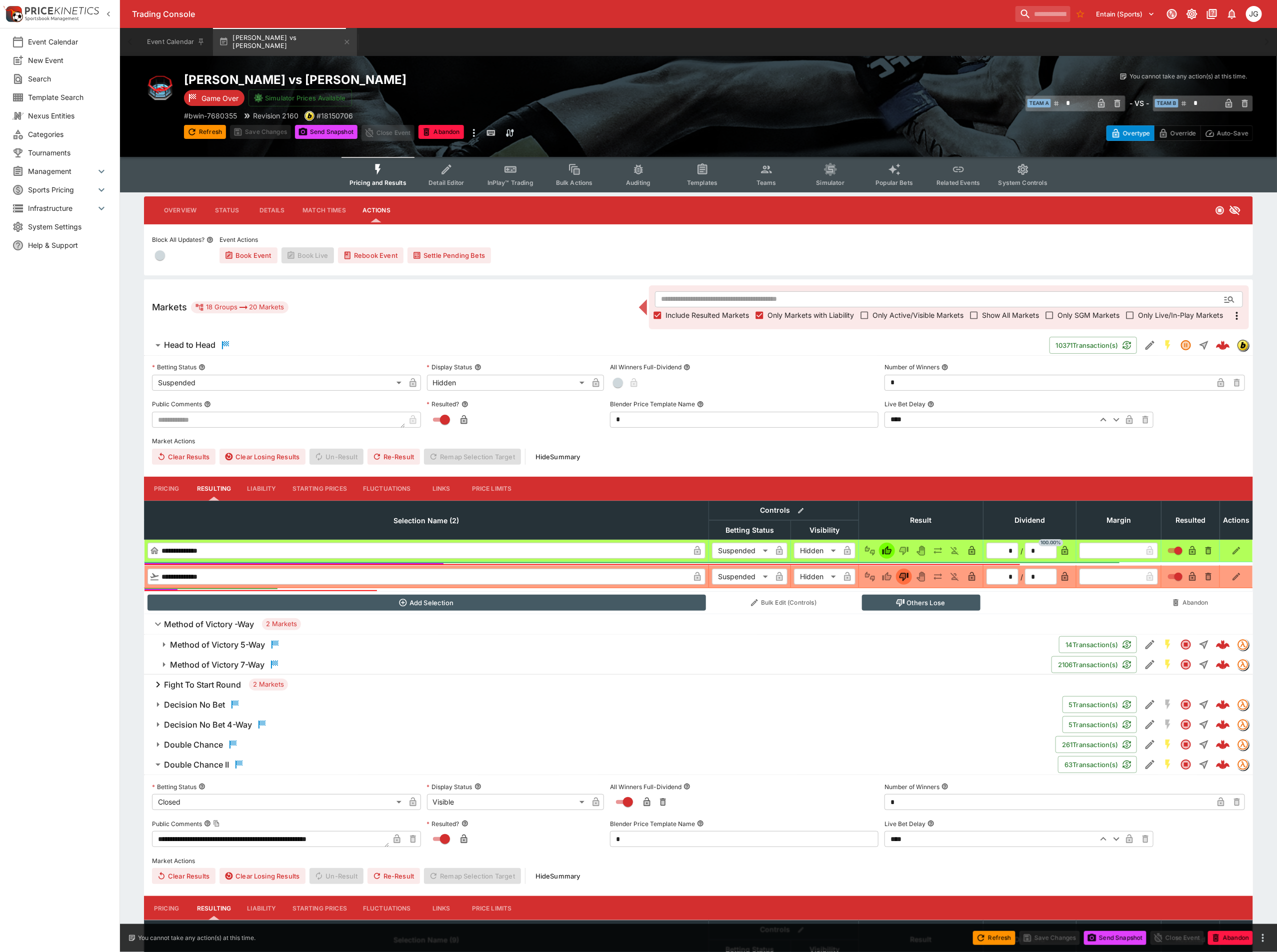
click at [452, 261] on button "Settle Pending Bets" at bounding box center [449, 255] width 84 height 16
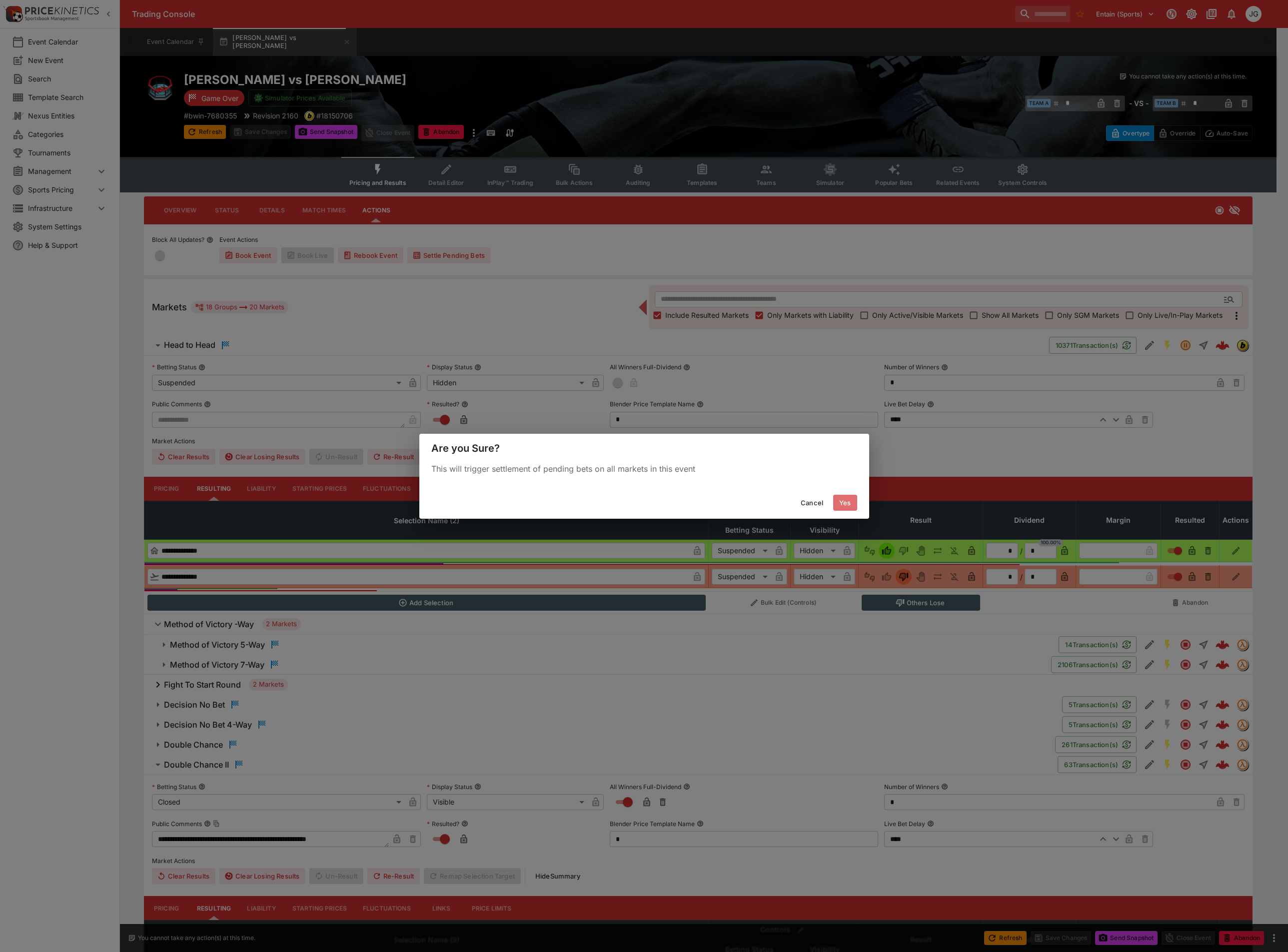
click at [834, 501] on button "Yes" at bounding box center [845, 503] width 24 height 16
